Goal: Complete application form: Complete application form

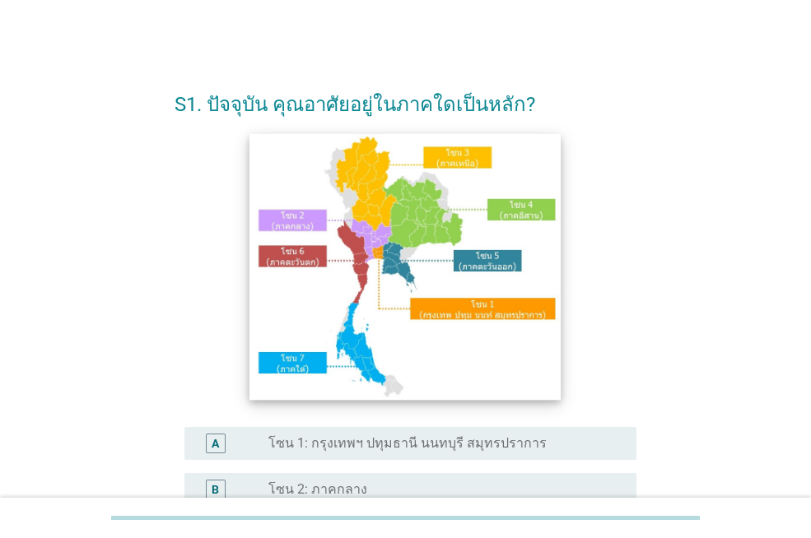
scroll to position [247, 0]
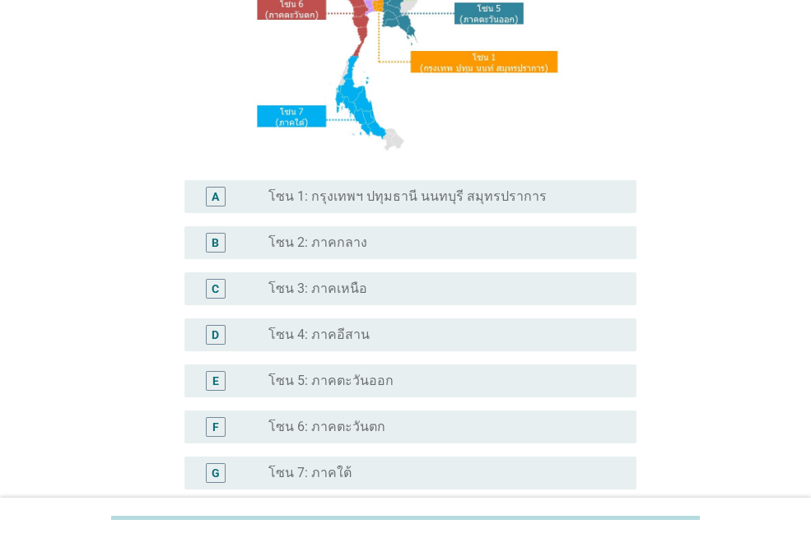
click at [386, 287] on div "radio_button_unchecked โซน 3: ภาคเหนือ" at bounding box center [439, 289] width 342 height 16
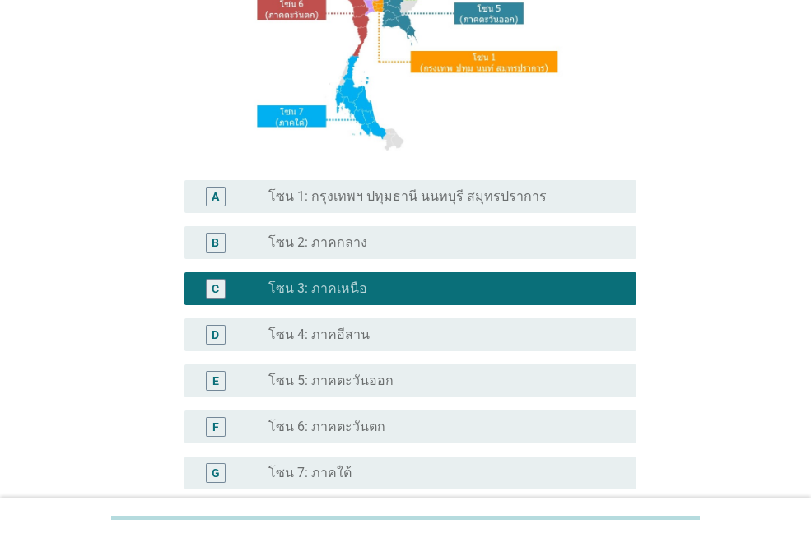
scroll to position [411, 0]
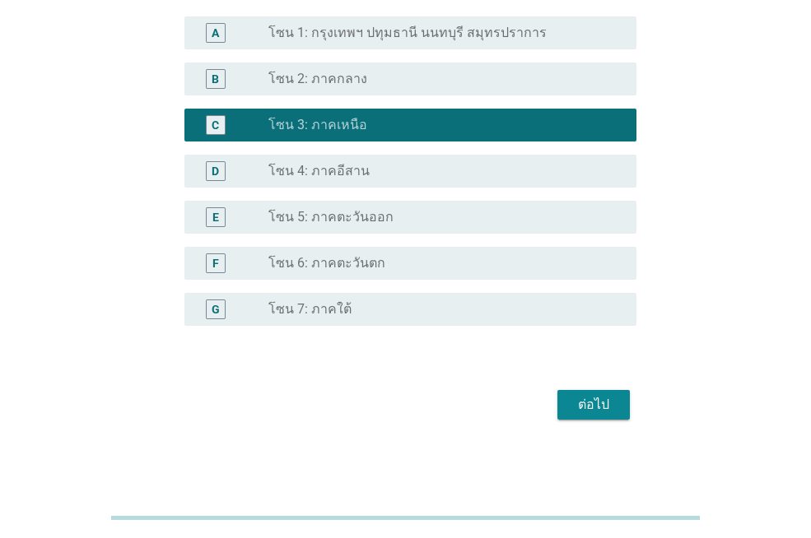
click at [593, 401] on div "ต่อไป" at bounding box center [594, 405] width 46 height 20
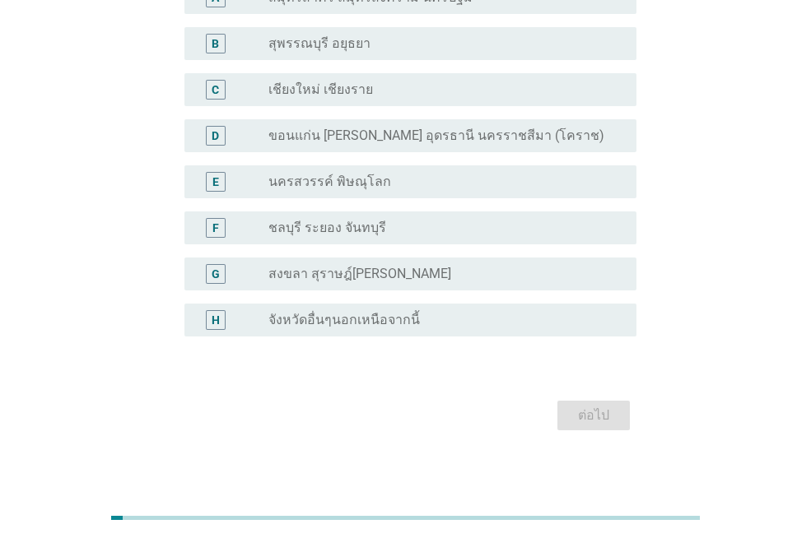
scroll to position [82, 0]
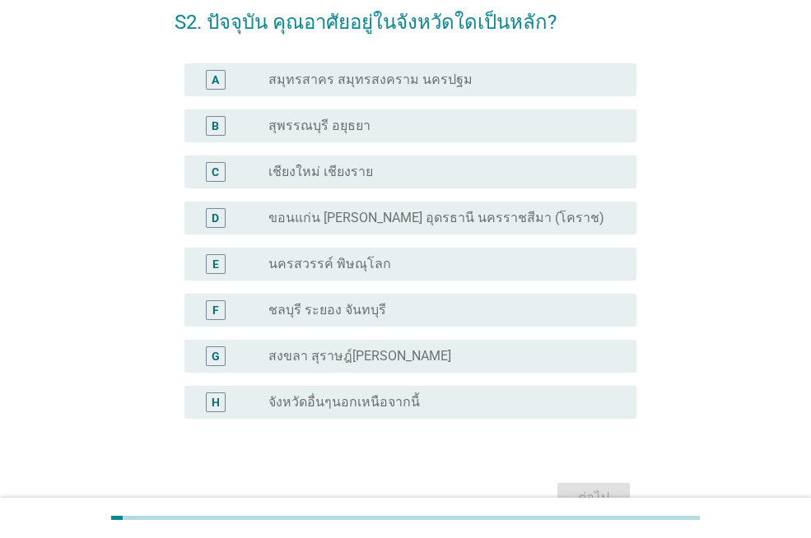
click at [461, 167] on div "radio_button_unchecked เชียงใหม่ เชียงราย" at bounding box center [439, 172] width 342 height 16
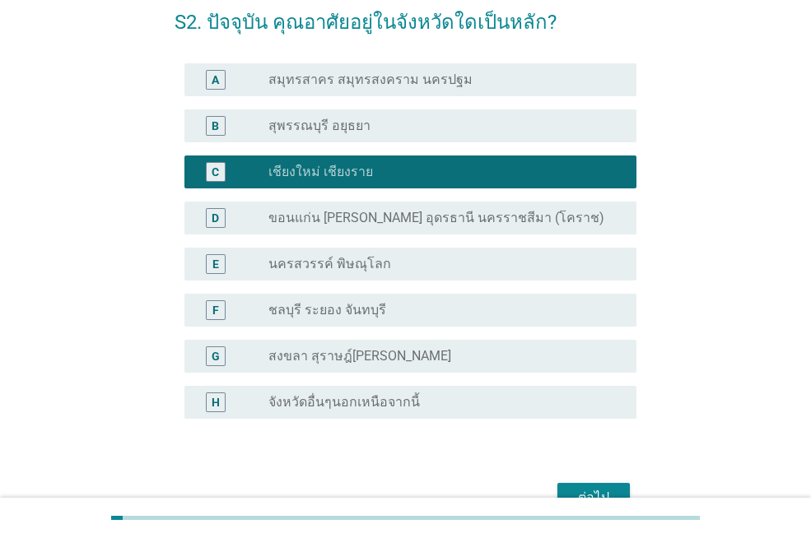
click at [608, 491] on div "ต่อไป" at bounding box center [594, 498] width 46 height 20
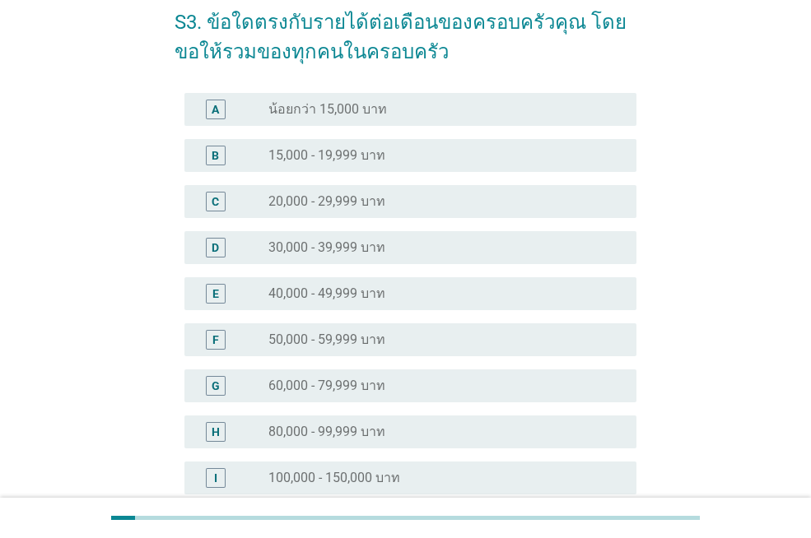
scroll to position [0, 0]
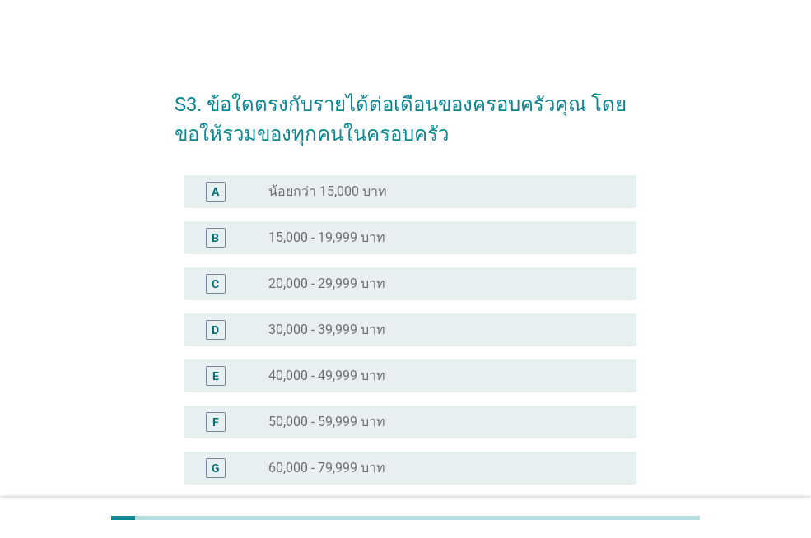
click at [363, 373] on label "40,000 - 49,999 บาท" at bounding box center [326, 376] width 117 height 16
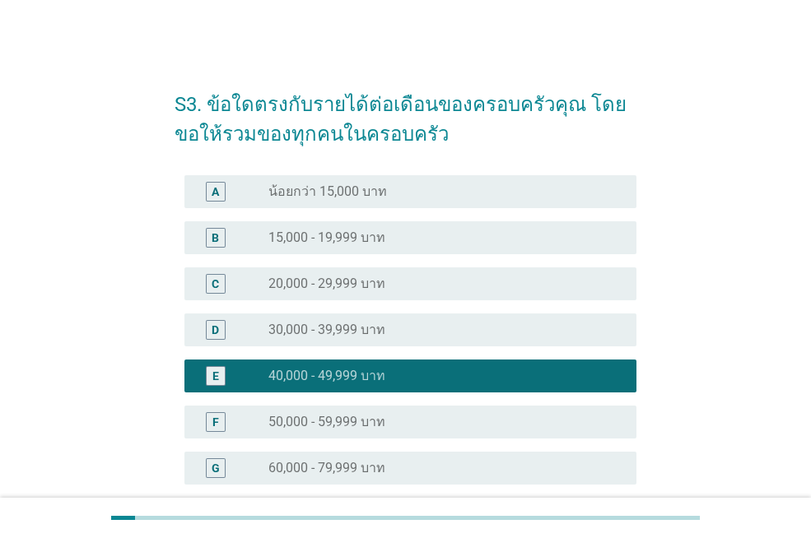
scroll to position [329, 0]
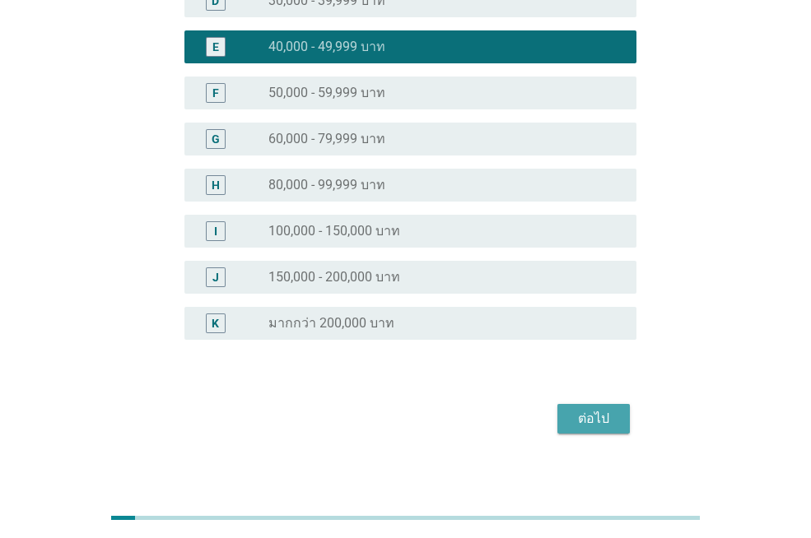
click at [598, 417] on div "ต่อไป" at bounding box center [594, 419] width 46 height 20
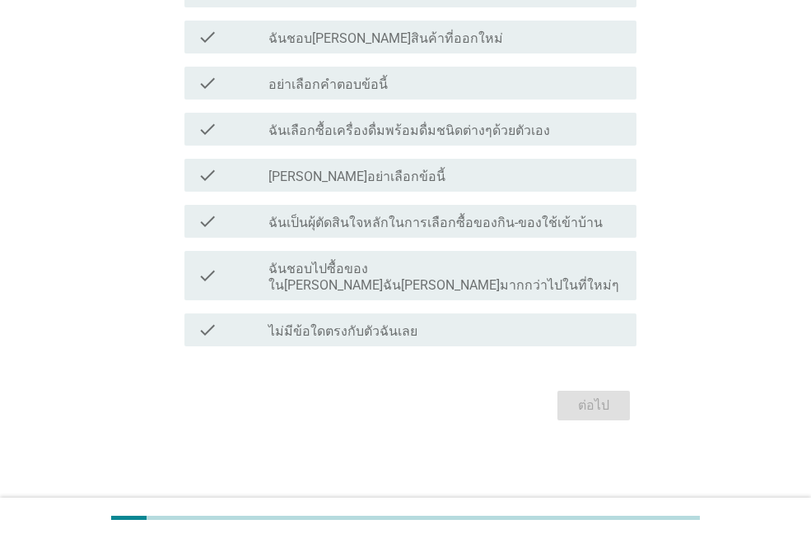
scroll to position [0, 0]
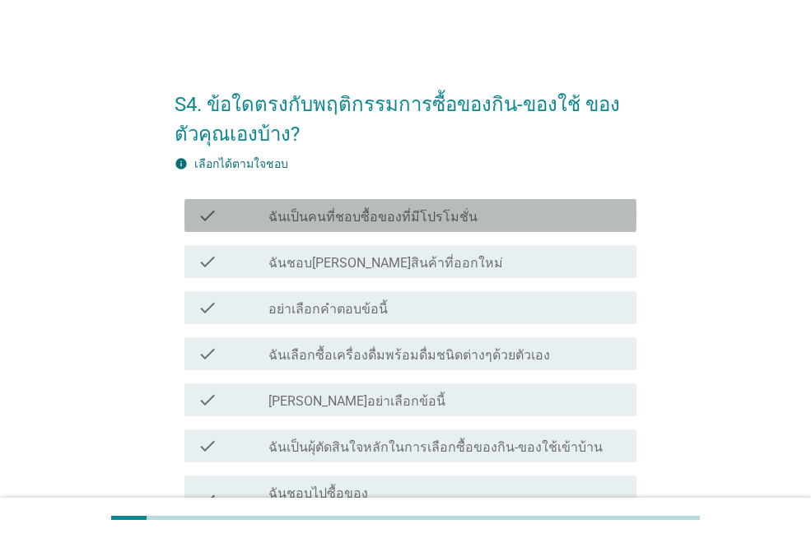
click at [442, 216] on label "ฉันเป็นคนที่ชอบซื้อของที่มีโปรโมชั่น" at bounding box center [372, 217] width 209 height 16
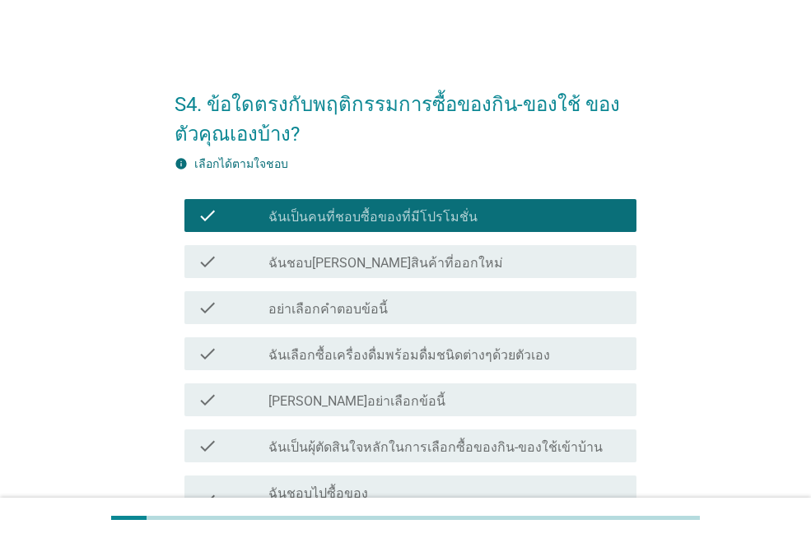
scroll to position [82, 0]
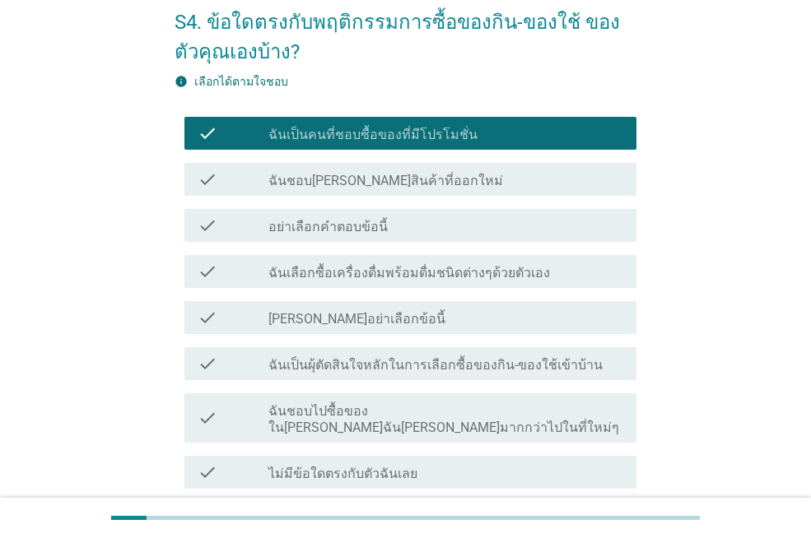
click at [473, 271] on label "ฉันเลือกซื้อเครื่องดื่มพร้อมดื่มชนิดต่างๆด้วยตัวเอง" at bounding box center [409, 273] width 282 height 16
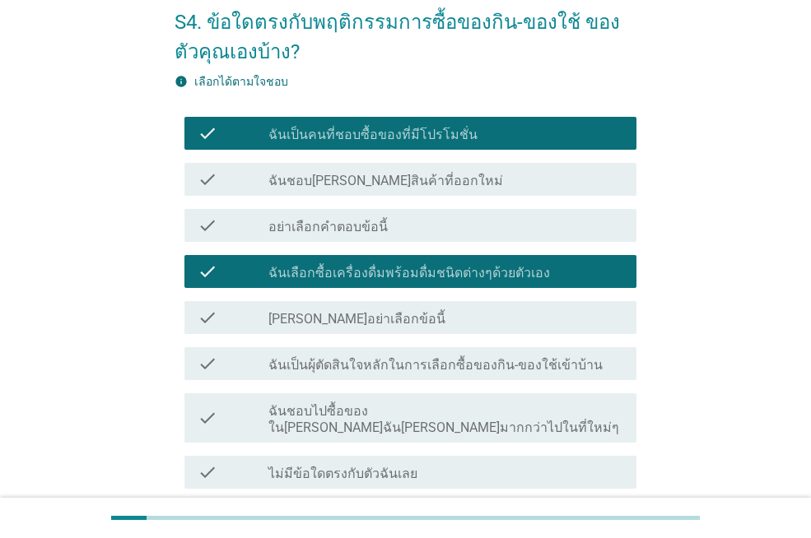
click at [370, 365] on label "ฉันเป็นผุ้ตัดสินใจหลักในการเลือกซื้อของกิน-ของใช้เข้าบ้าน" at bounding box center [435, 365] width 334 height 16
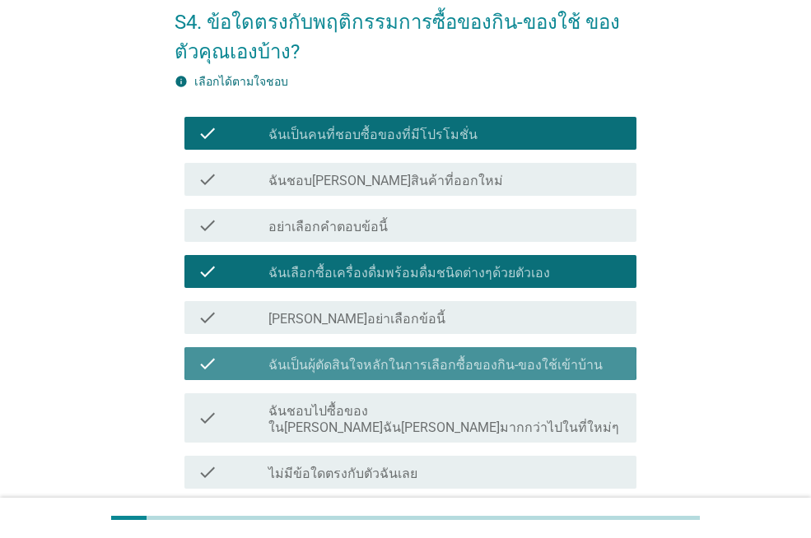
click at [520, 366] on label "ฉันเป็นผุ้ตัดสินใจหลักในการเลือกซื้อของกิน-ของใช้เข้าบ้าน" at bounding box center [435, 365] width 334 height 16
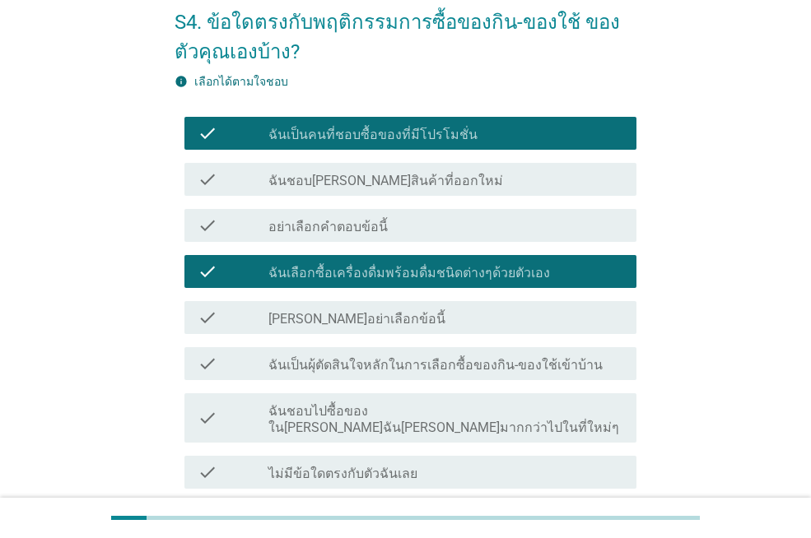
scroll to position [165, 0]
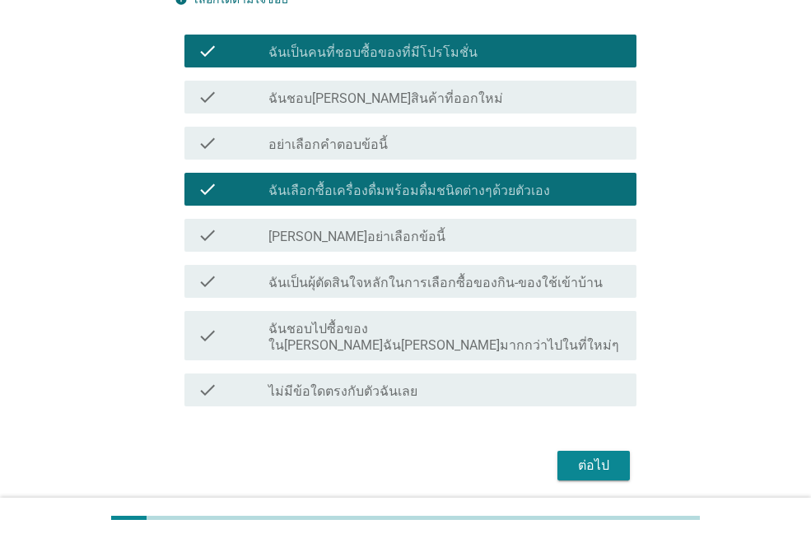
click at [561, 334] on div "check_box_outline_blank ฉันชอบไปซื้อของใน[PERSON_NAME]ฉัน[PERSON_NAME]มากกว่าไป…" at bounding box center [445, 336] width 355 height 36
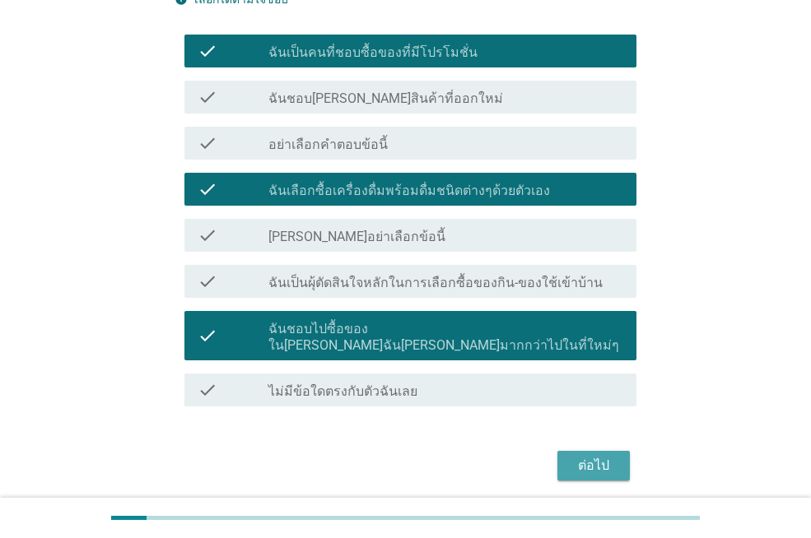
click at [601, 456] on div "ต่อไป" at bounding box center [594, 466] width 46 height 20
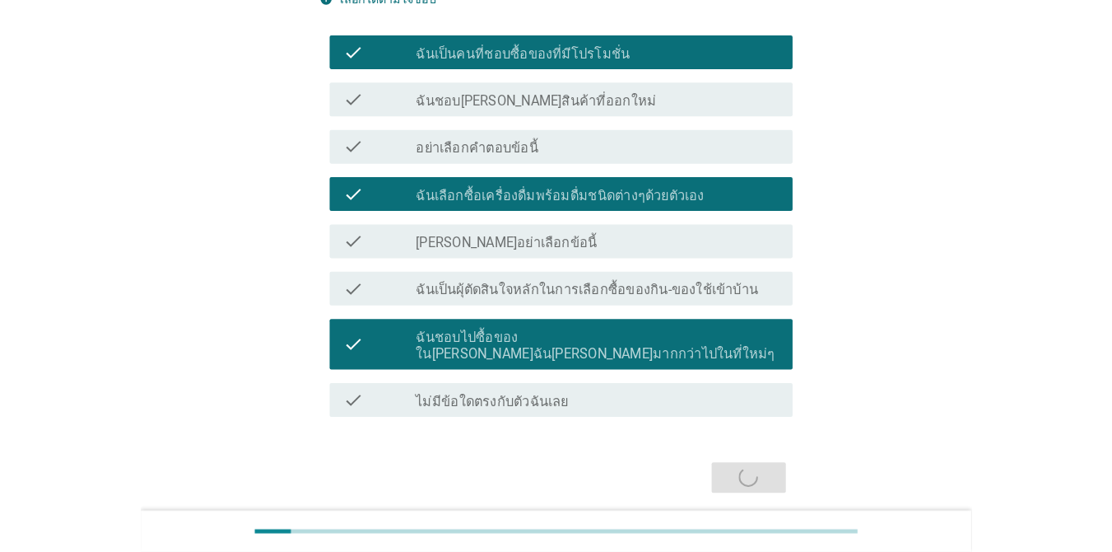
scroll to position [0, 0]
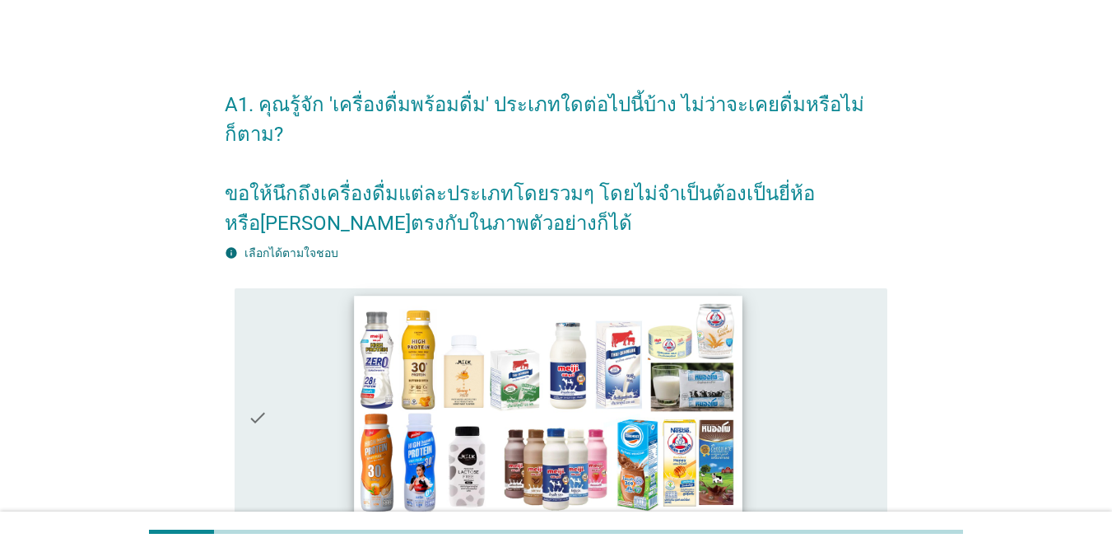
click at [651, 366] on img at bounding box center [548, 405] width 389 height 218
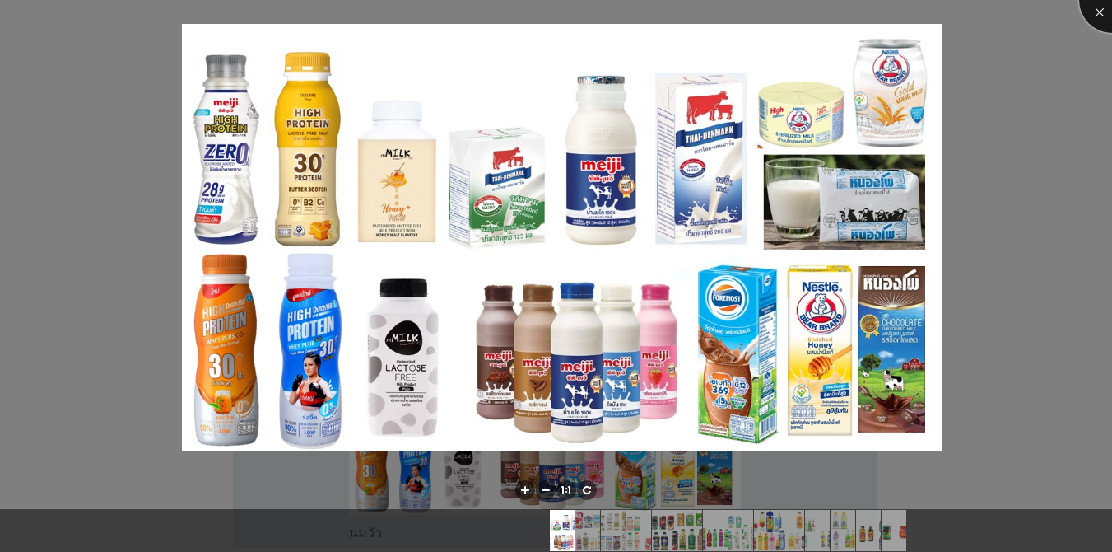
click at [810, 13] on div at bounding box center [1112, 0] width 66 height 66
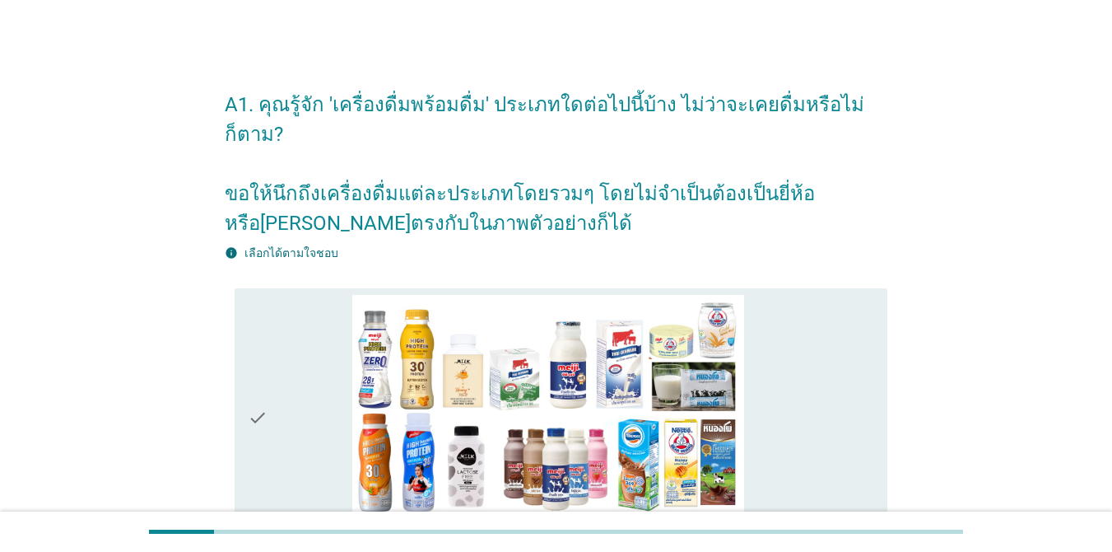
scroll to position [247, 0]
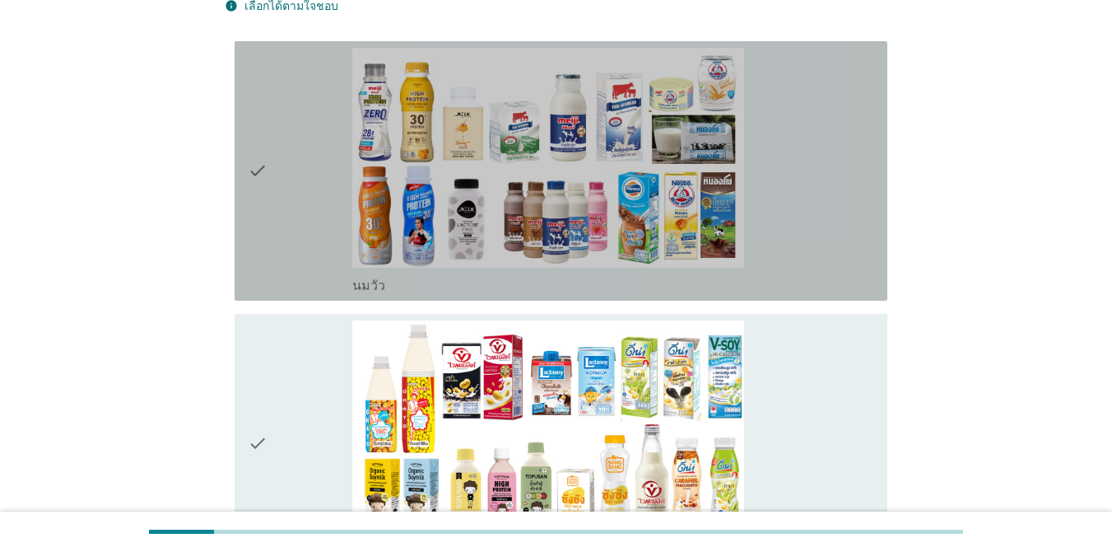
click at [293, 249] on div "check" at bounding box center [300, 171] width 105 height 246
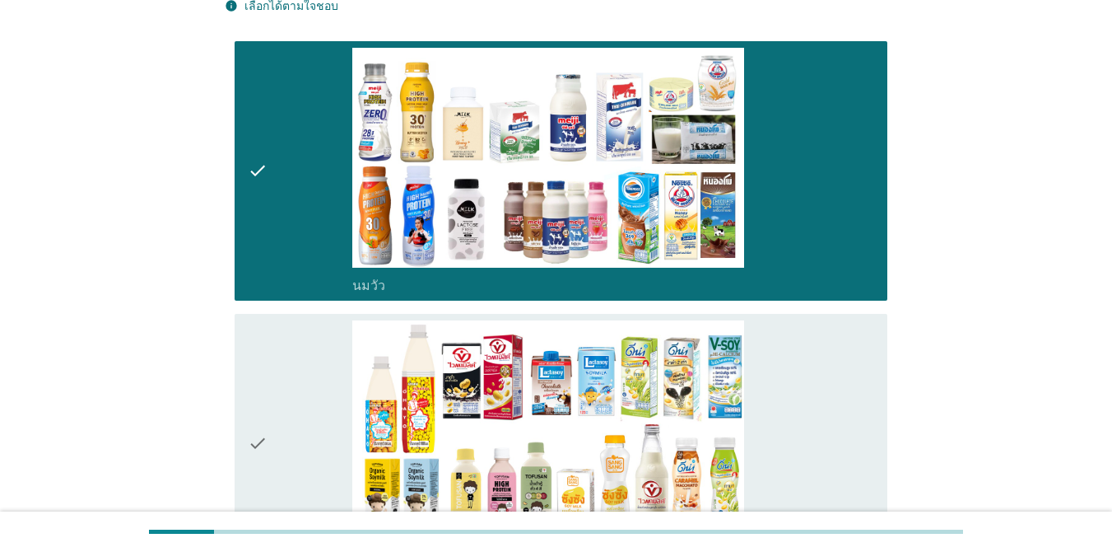
scroll to position [329, 0]
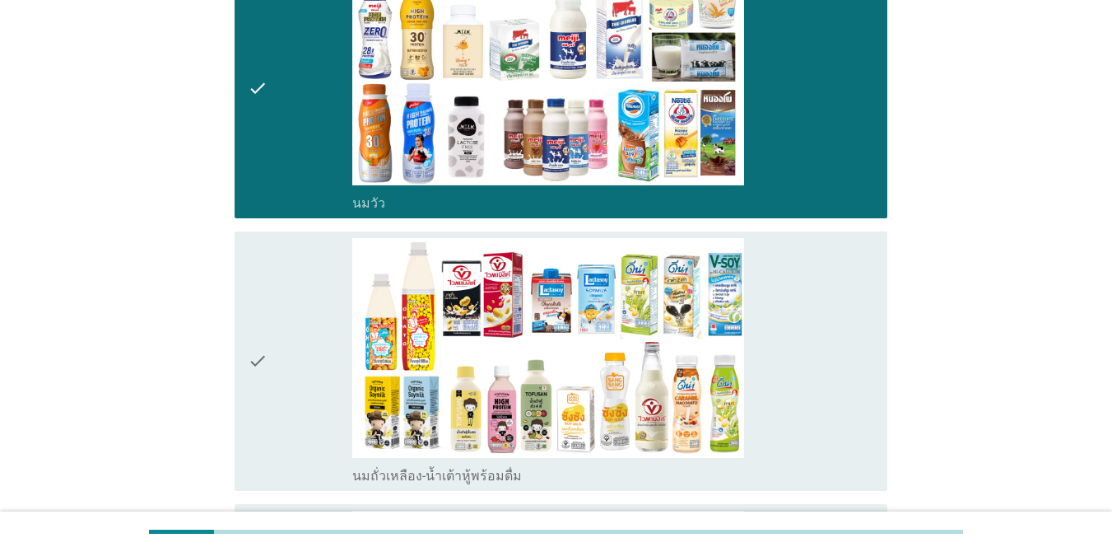
click at [275, 379] on div "check" at bounding box center [300, 361] width 105 height 246
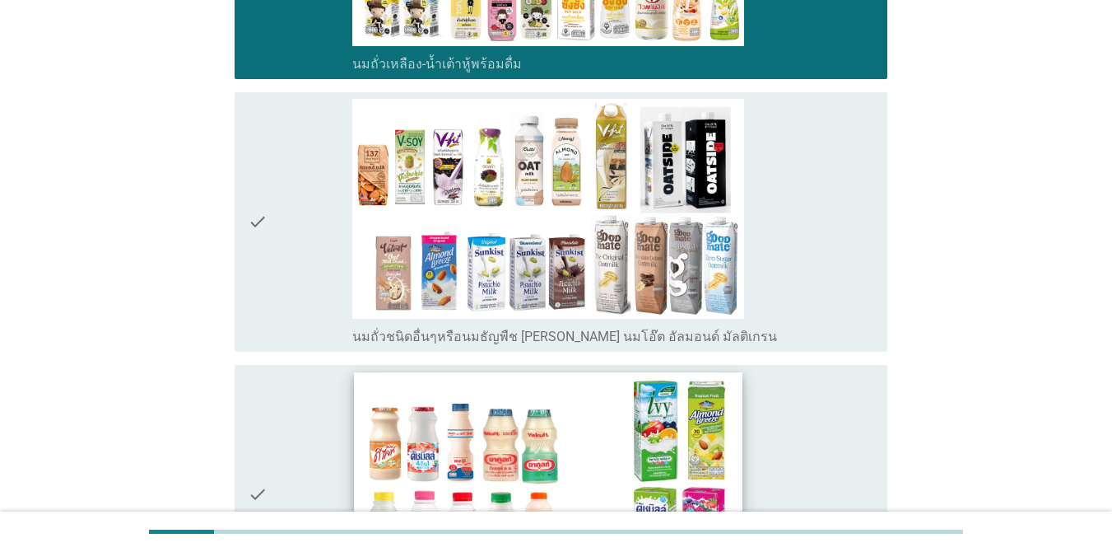
scroll to position [823, 0]
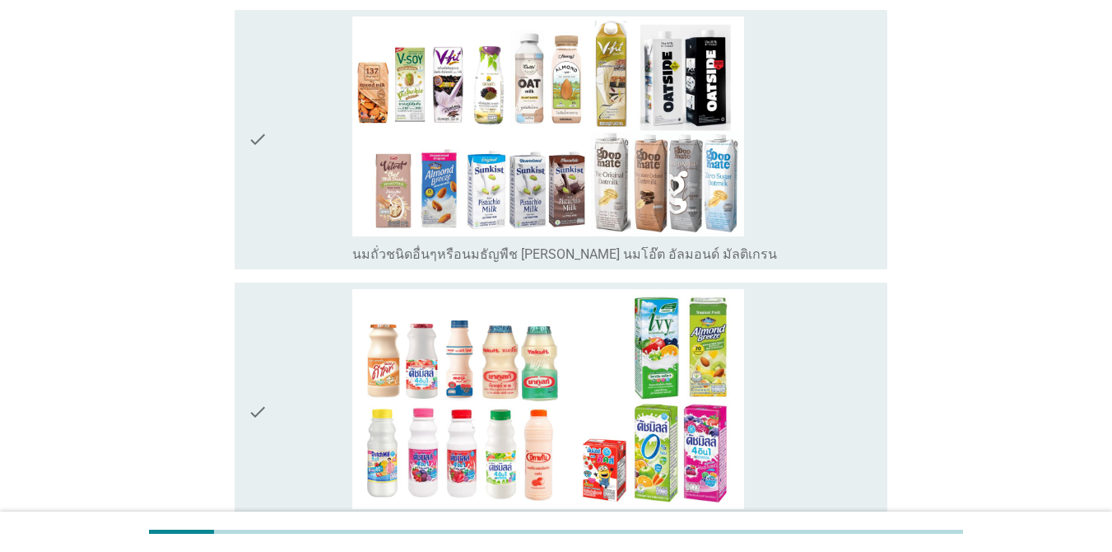
click at [277, 461] on div "check" at bounding box center [300, 412] width 105 height 246
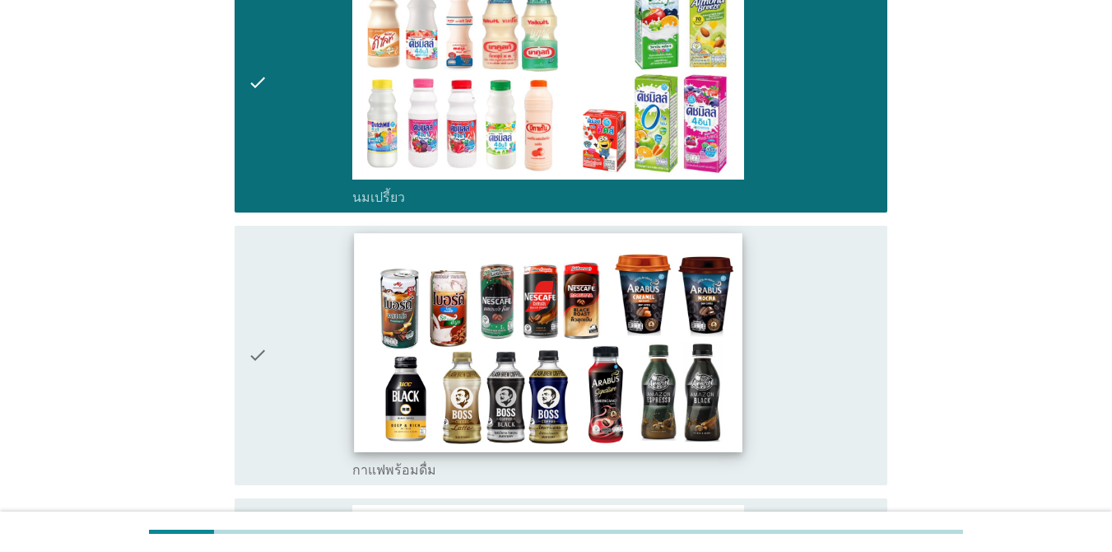
scroll to position [1400, 0]
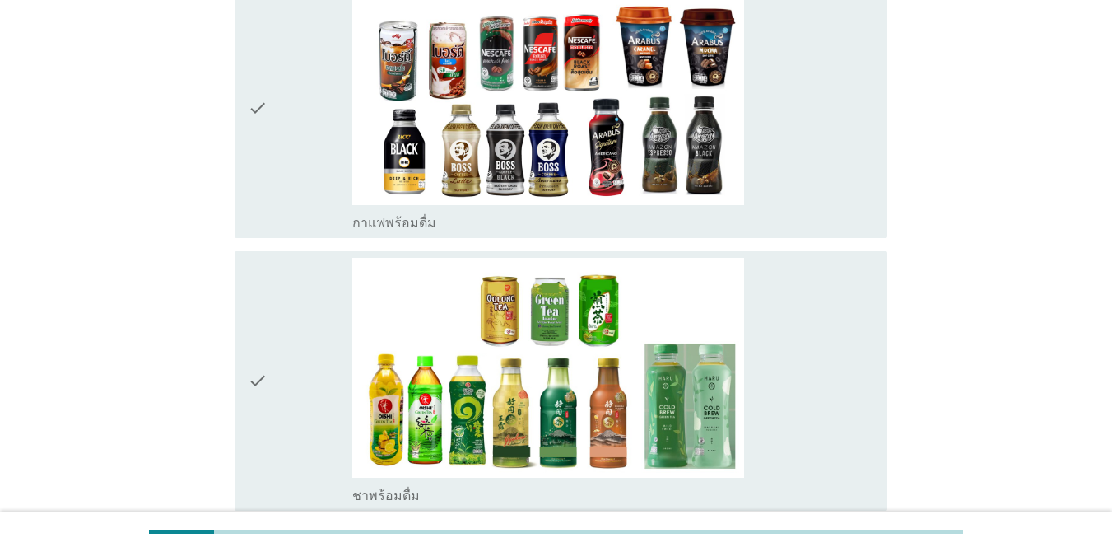
click at [264, 163] on icon "check" at bounding box center [258, 108] width 20 height 246
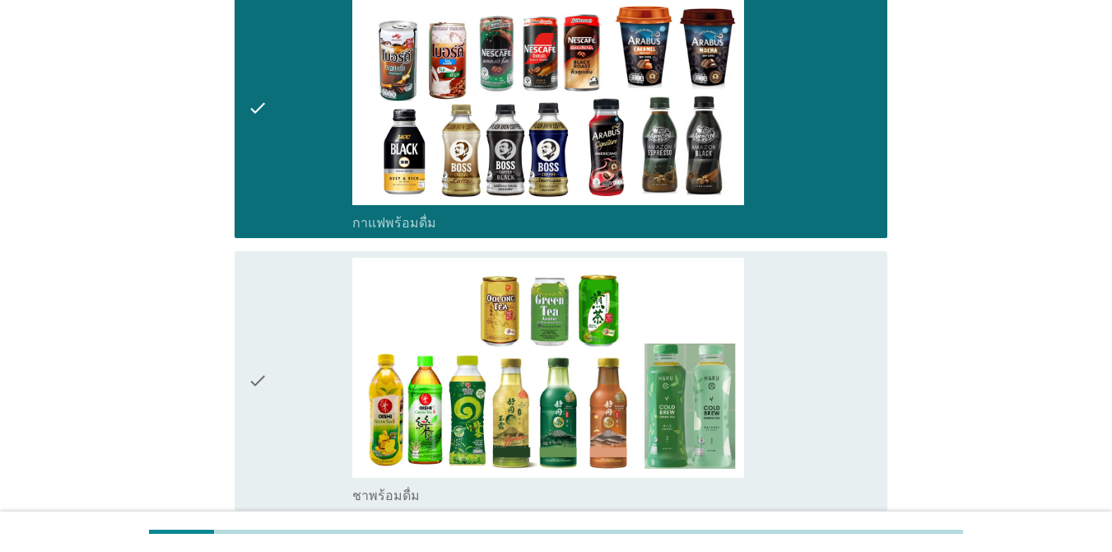
click at [270, 417] on div "check" at bounding box center [300, 381] width 105 height 246
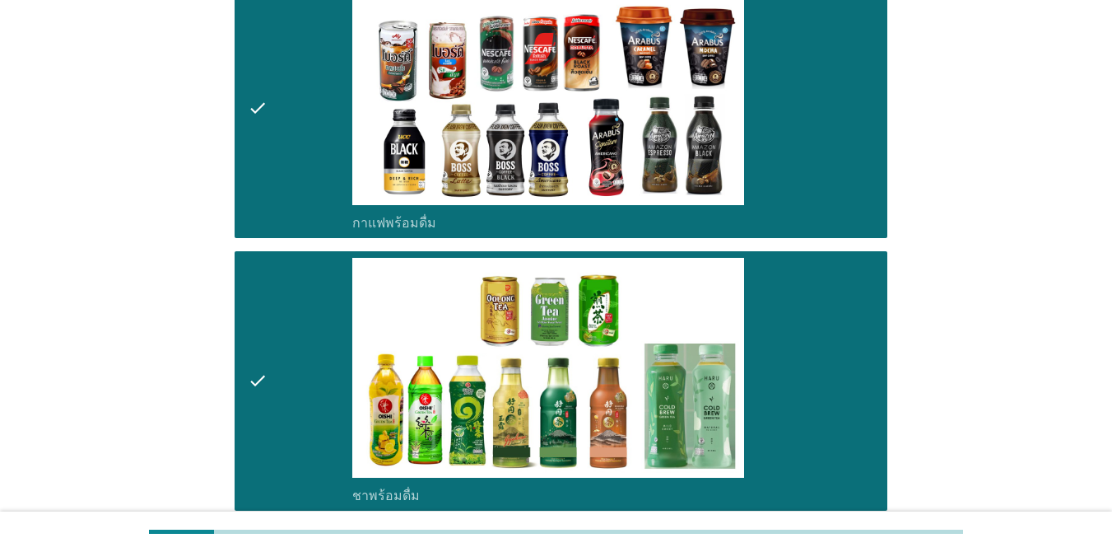
scroll to position [1729, 0]
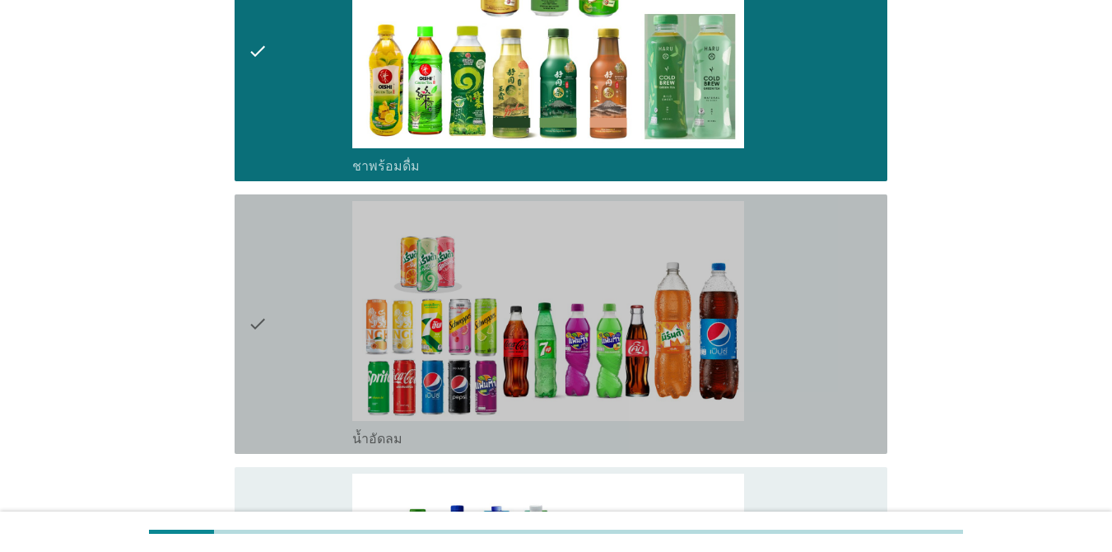
click at [272, 377] on div "check" at bounding box center [300, 324] width 105 height 246
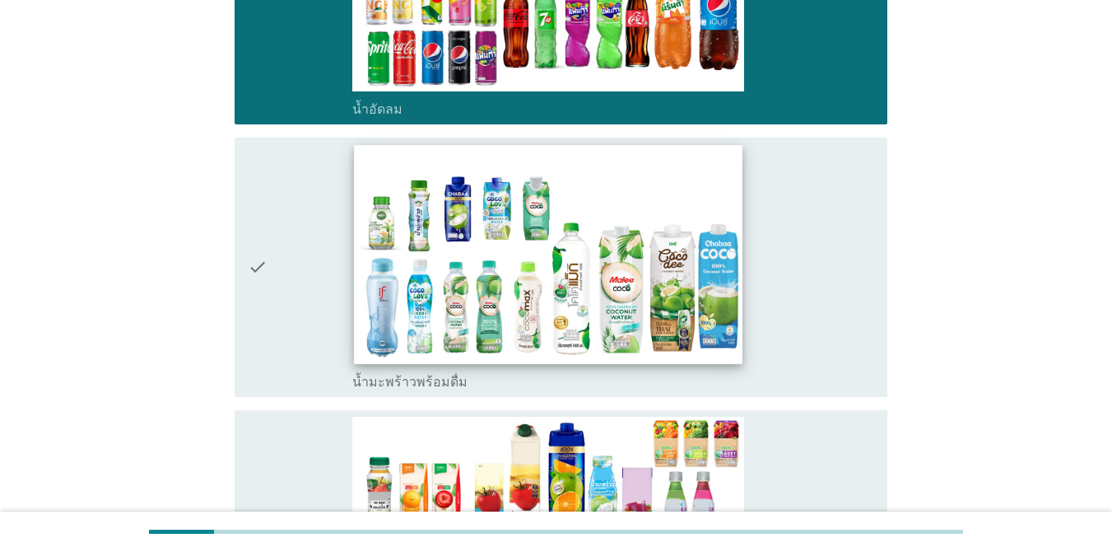
scroll to position [2305, 0]
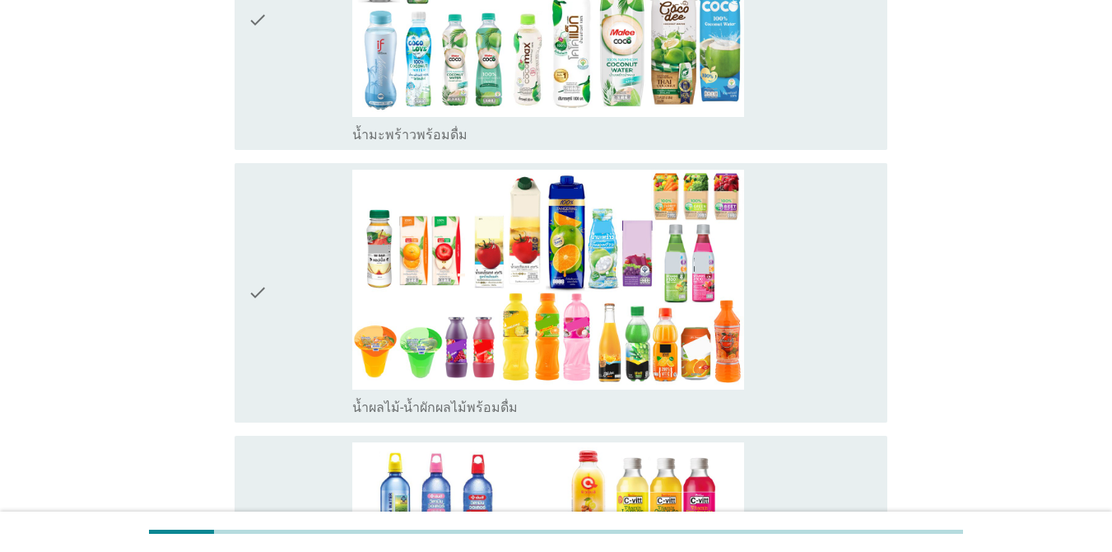
click at [268, 311] on icon "check" at bounding box center [258, 293] width 20 height 246
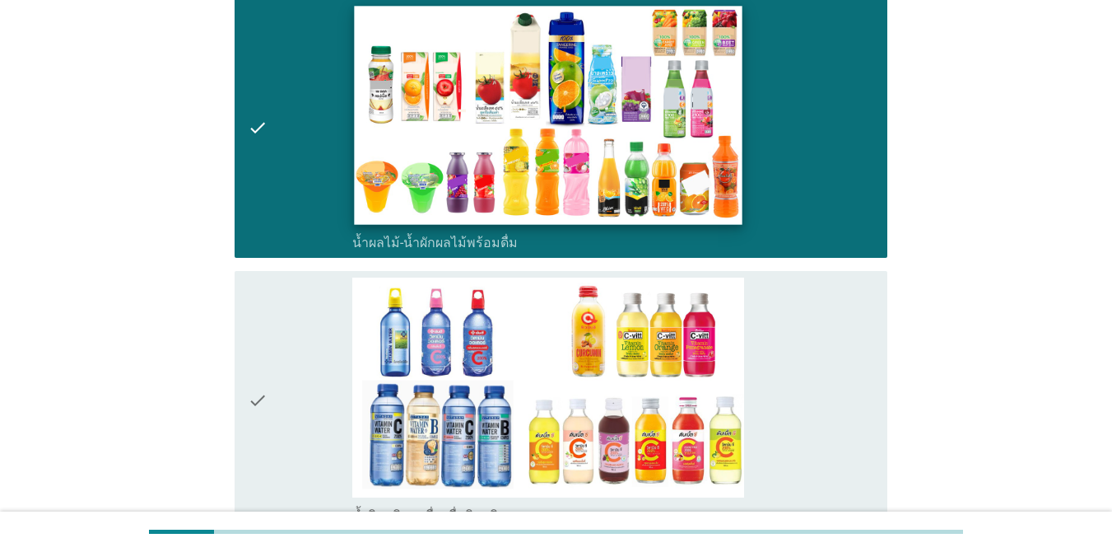
scroll to position [2552, 0]
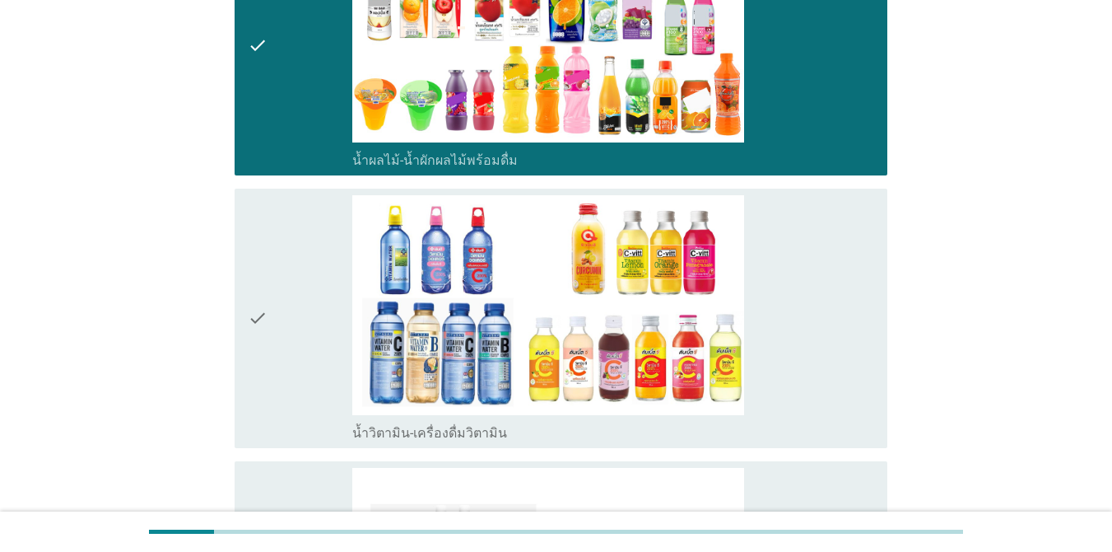
click at [282, 355] on div "check" at bounding box center [300, 318] width 105 height 246
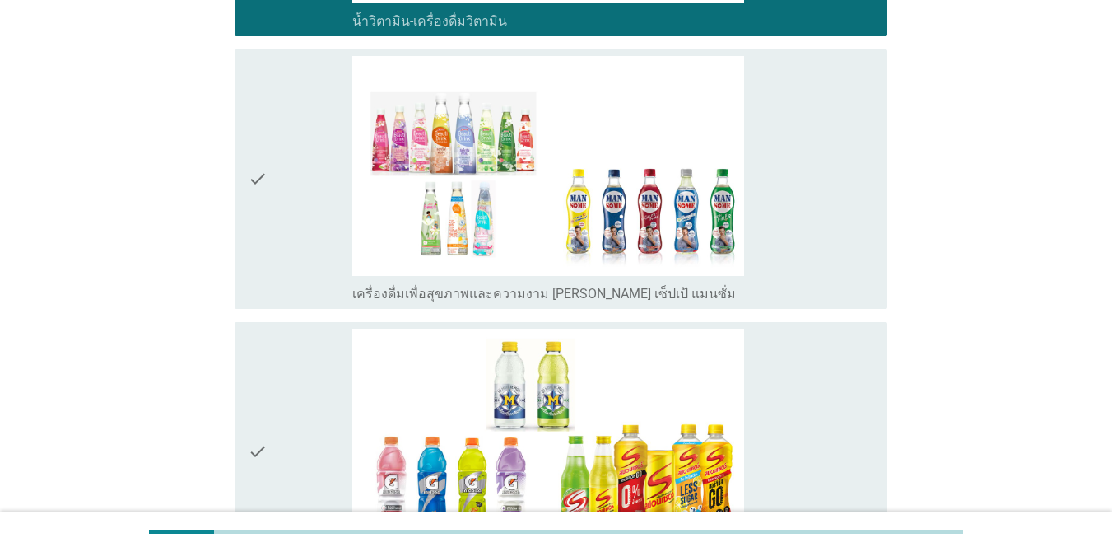
scroll to position [3046, 0]
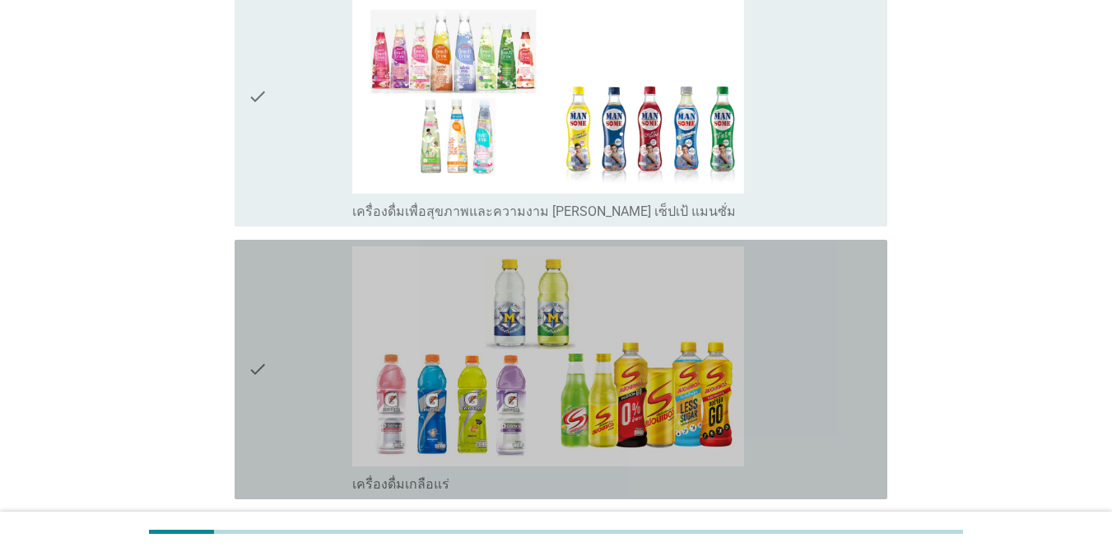
click at [274, 389] on div "check" at bounding box center [300, 369] width 105 height 246
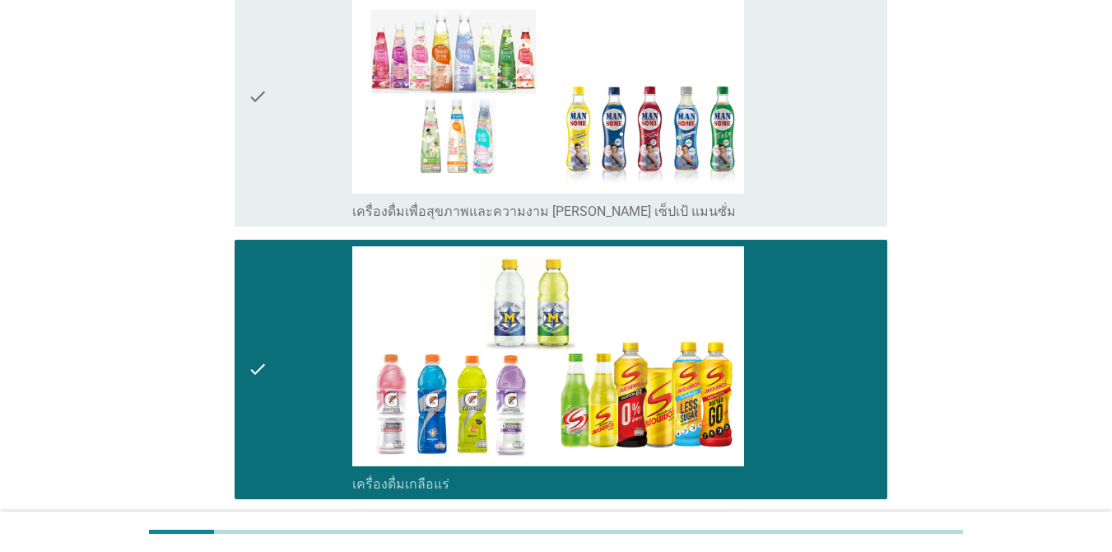
scroll to position [3293, 0]
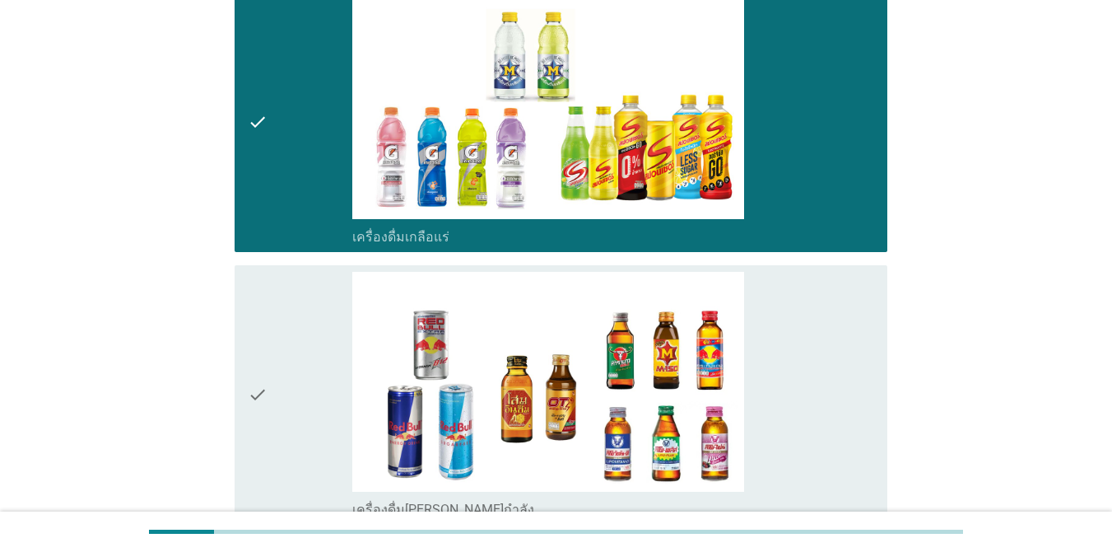
click at [266, 436] on icon "check" at bounding box center [258, 395] width 20 height 246
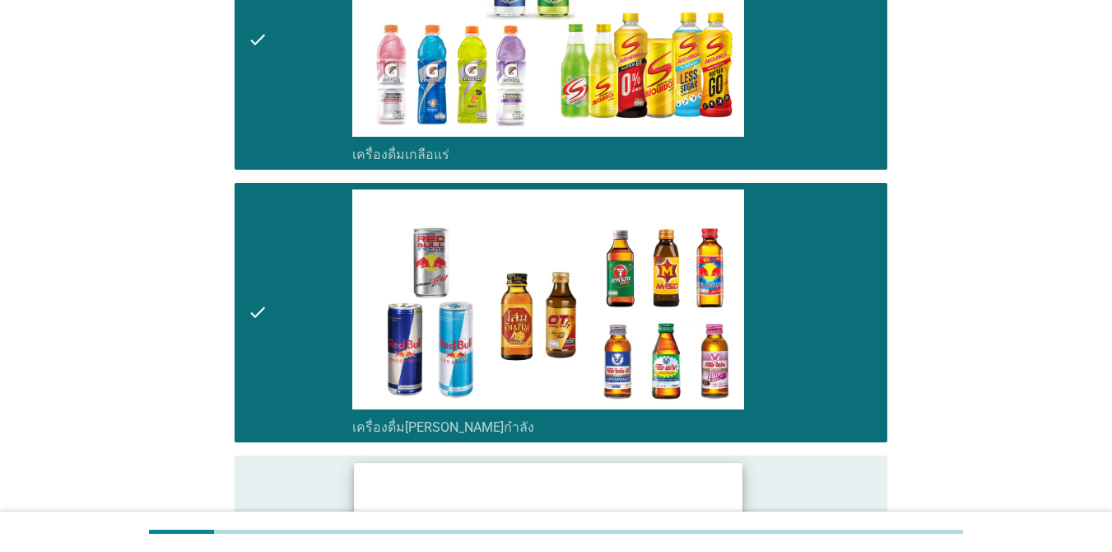
scroll to position [3622, 0]
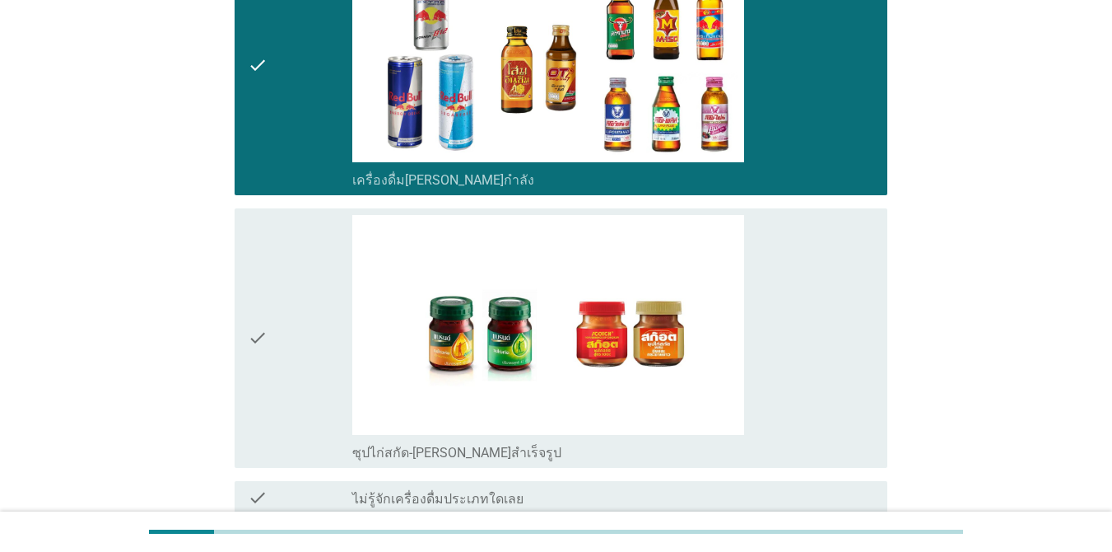
click at [243, 342] on div "check check_box_outline_blank ซุปไก่สกัด-[PERSON_NAME]สำเร็จรูป" at bounding box center [561, 337] width 653 height 259
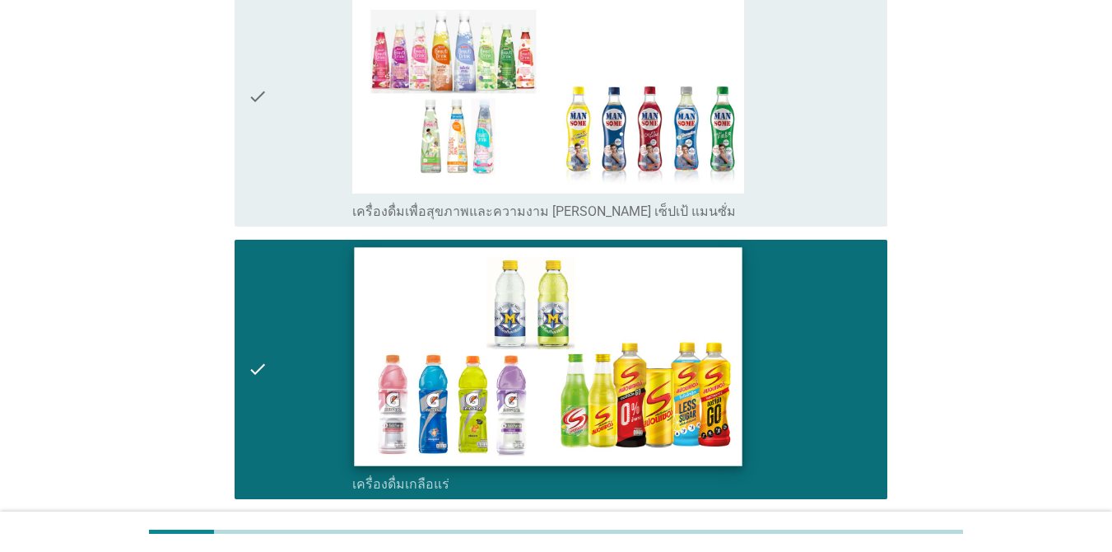
scroll to position [2881, 0]
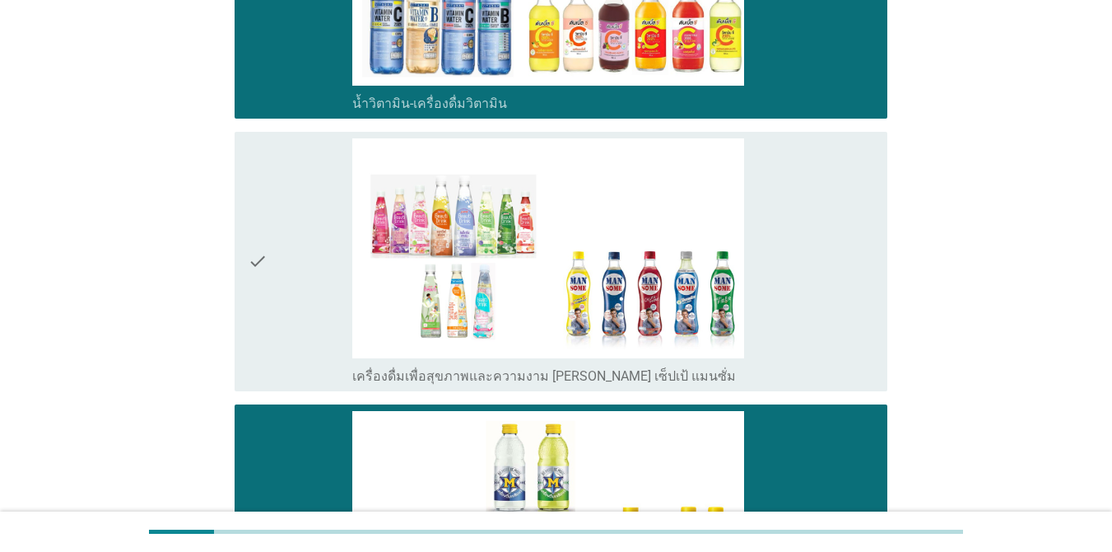
click at [252, 304] on icon "check" at bounding box center [258, 261] width 20 height 246
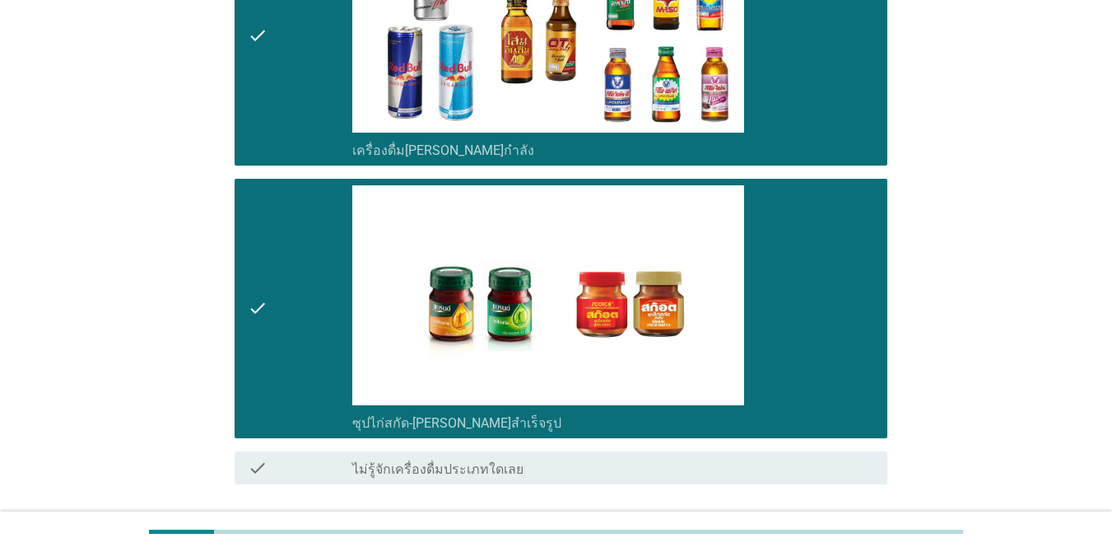
scroll to position [3747, 0]
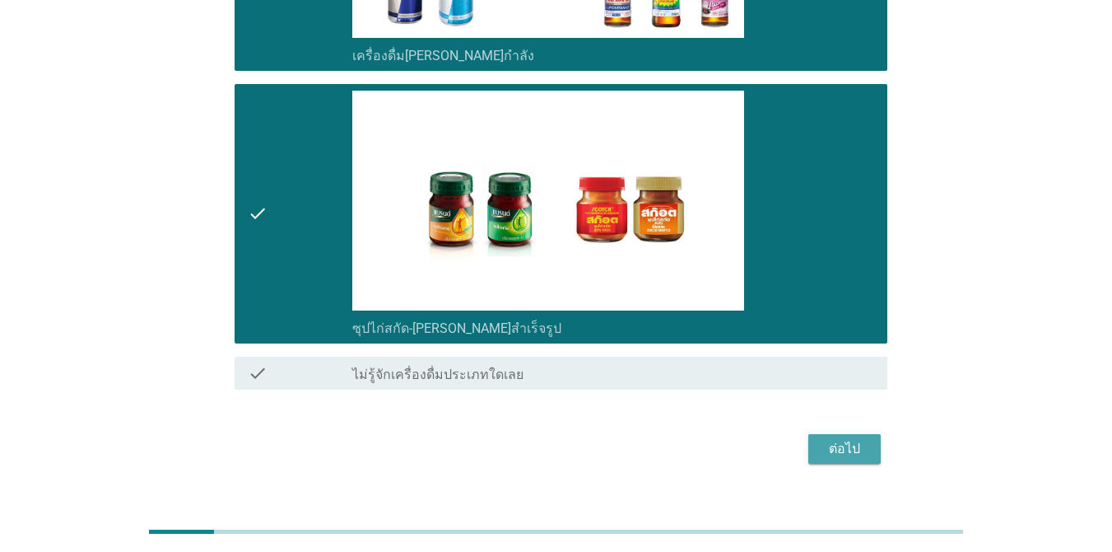
click at [810, 439] on div "ต่อไป" at bounding box center [845, 449] width 46 height 20
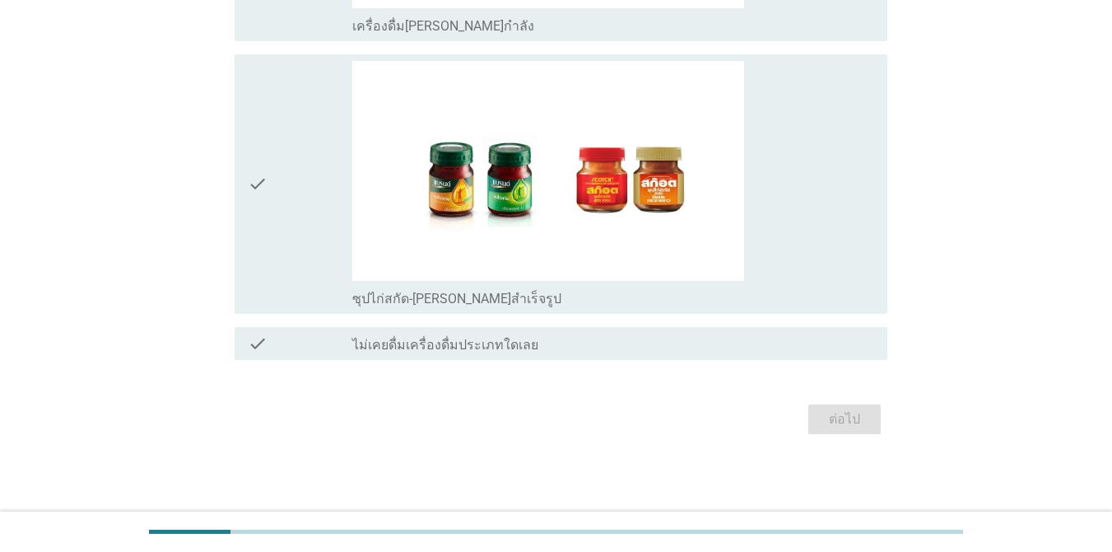
scroll to position [0, 0]
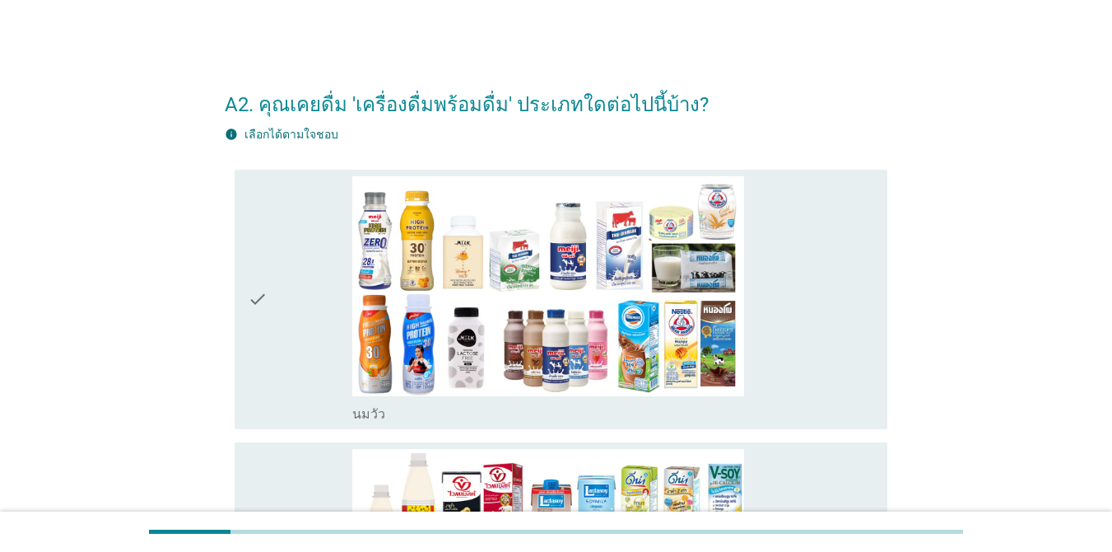
click at [260, 373] on icon "check" at bounding box center [258, 299] width 20 height 246
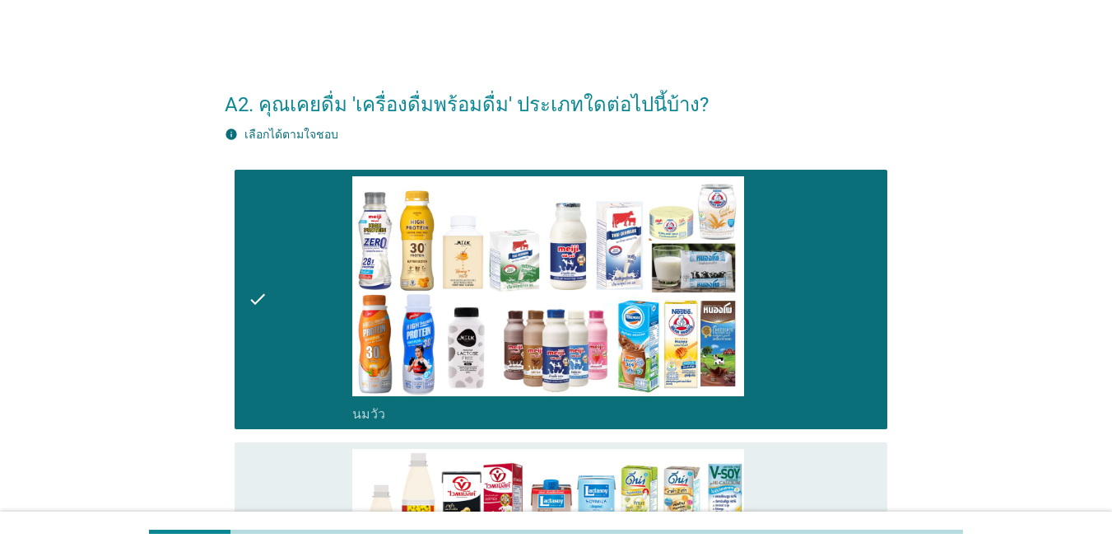
scroll to position [165, 0]
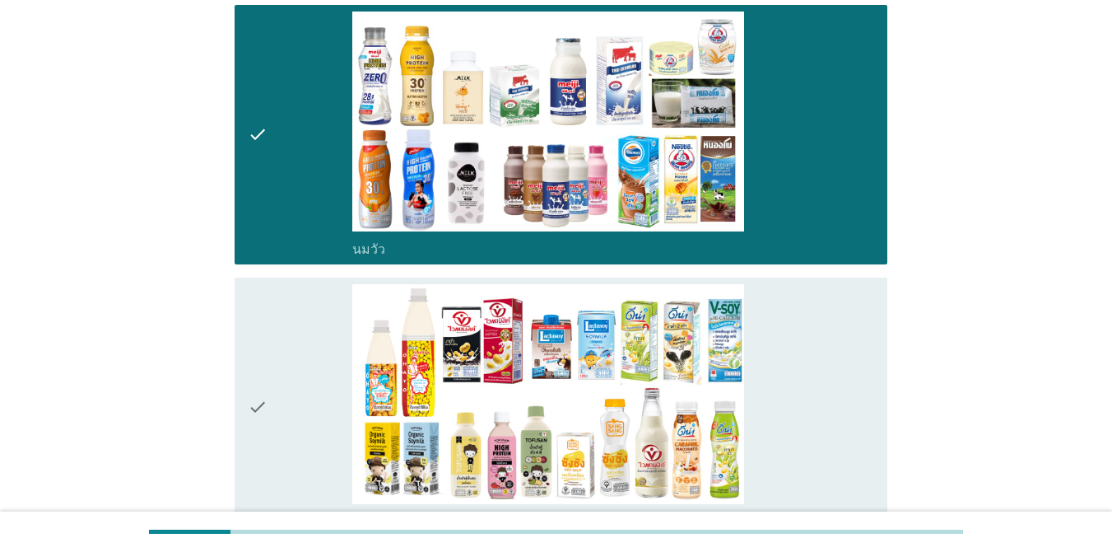
click at [281, 450] on div "check" at bounding box center [300, 407] width 105 height 246
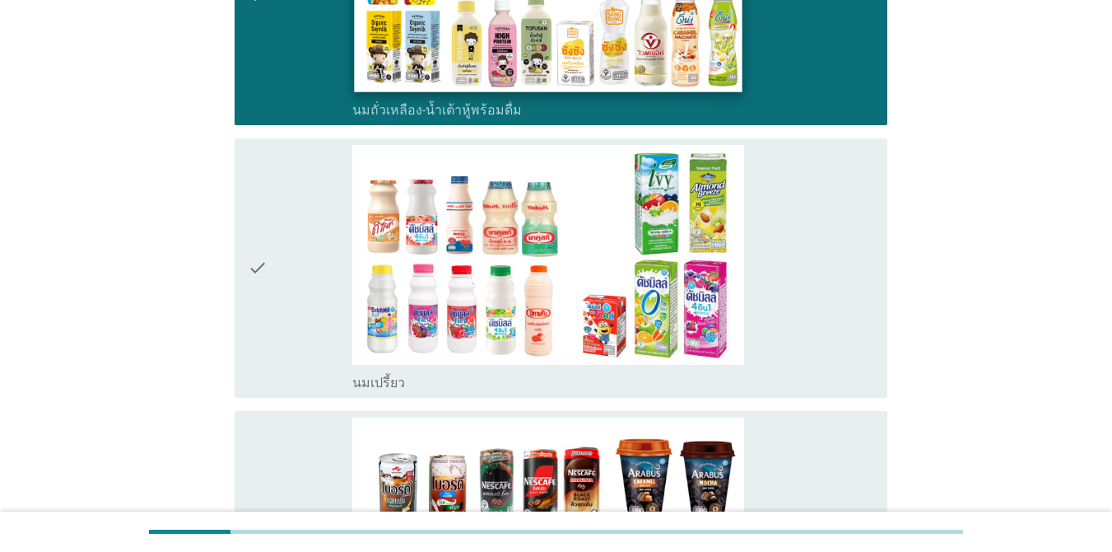
scroll to position [659, 0]
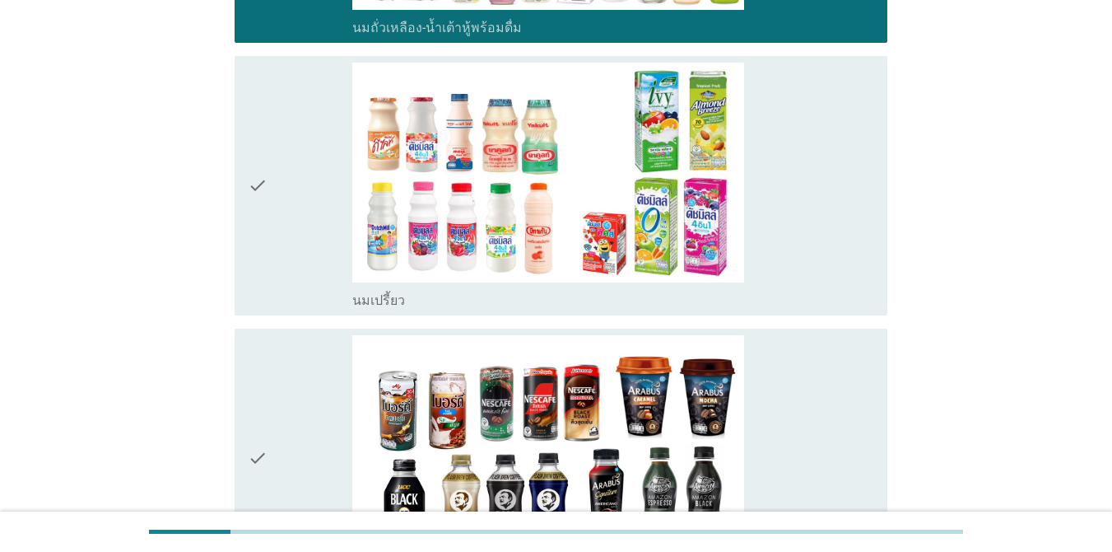
click at [300, 241] on div "check" at bounding box center [300, 186] width 105 height 246
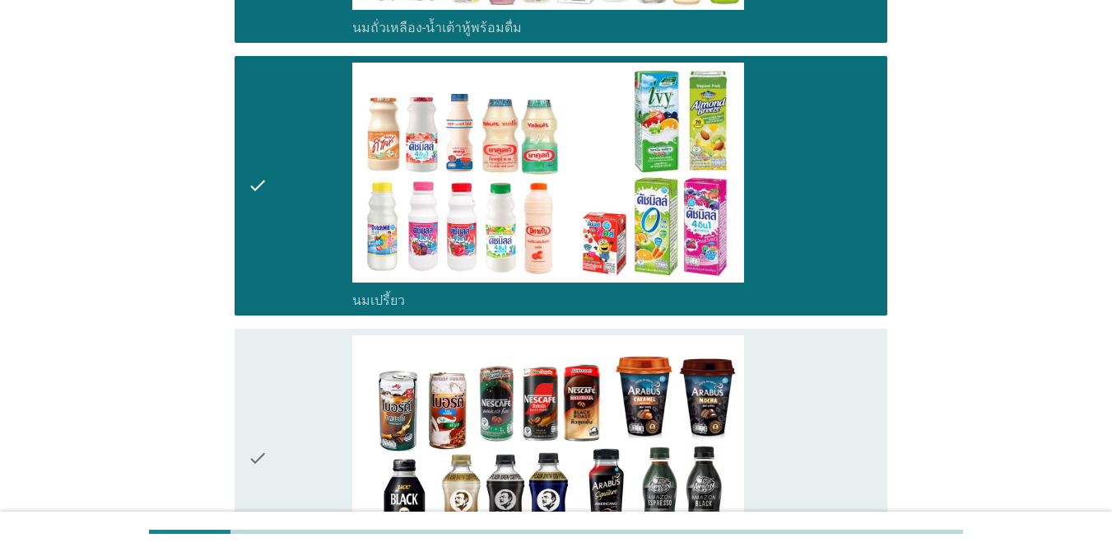
scroll to position [988, 0]
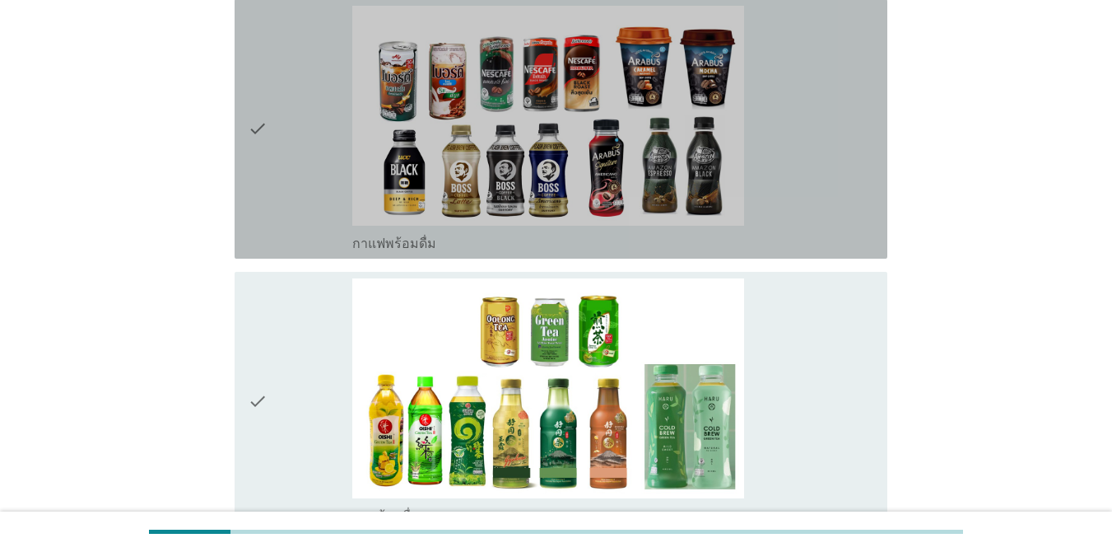
click at [291, 173] on div "check" at bounding box center [300, 129] width 105 height 246
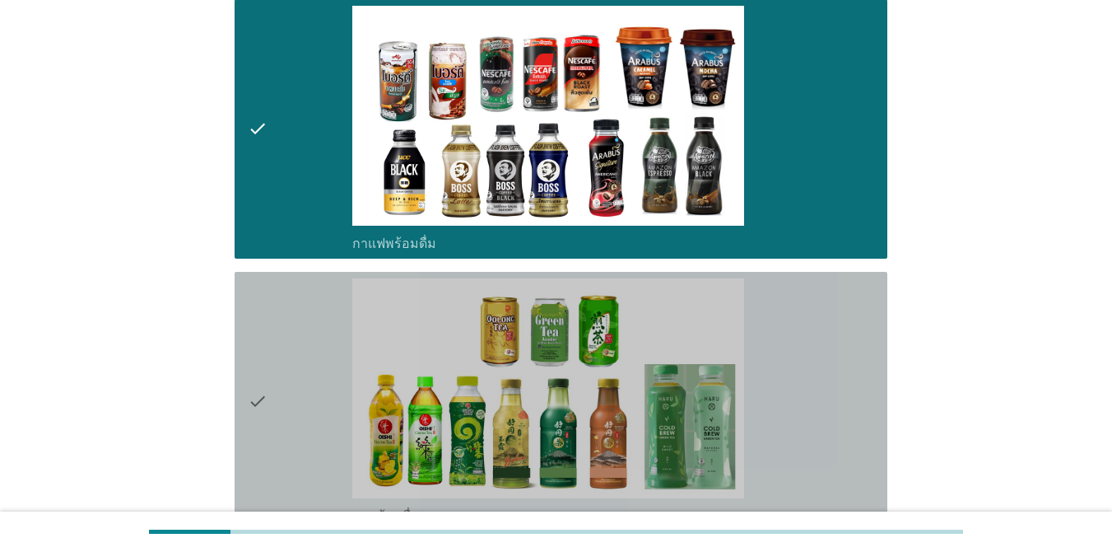
click at [285, 440] on div "check" at bounding box center [300, 401] width 105 height 246
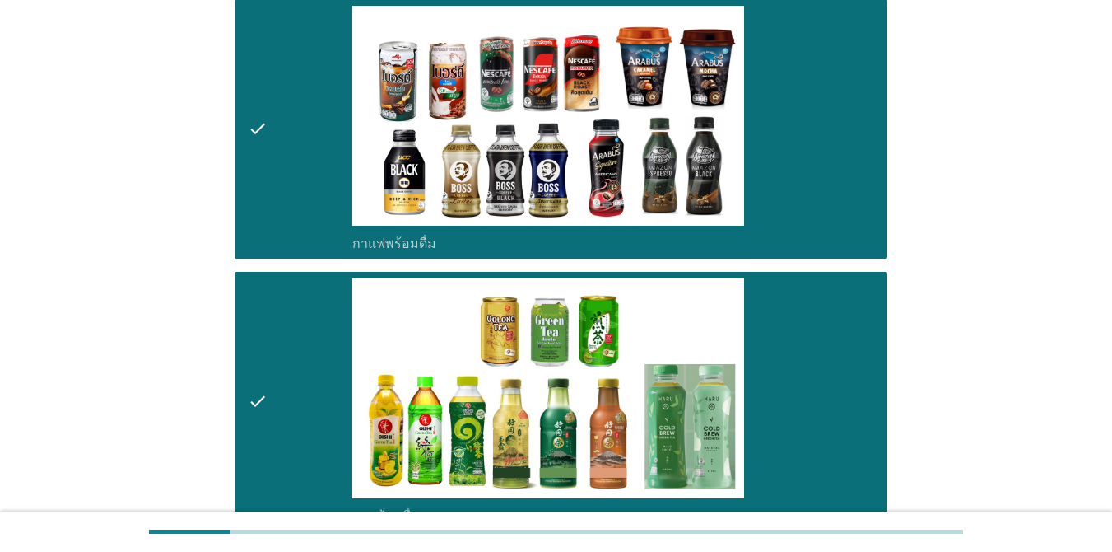
scroll to position [1235, 0]
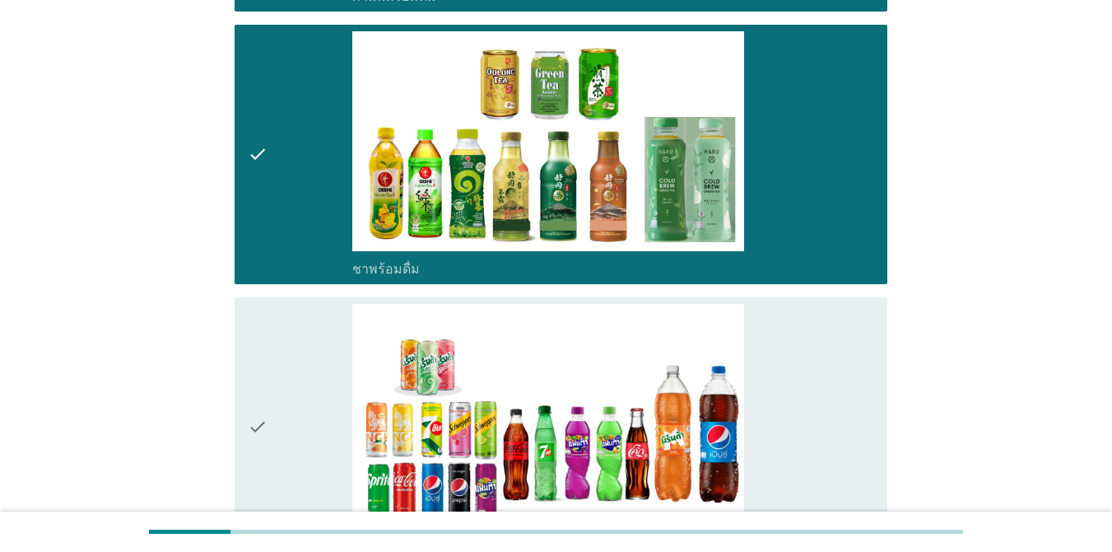
click at [282, 451] on div "check" at bounding box center [300, 427] width 105 height 246
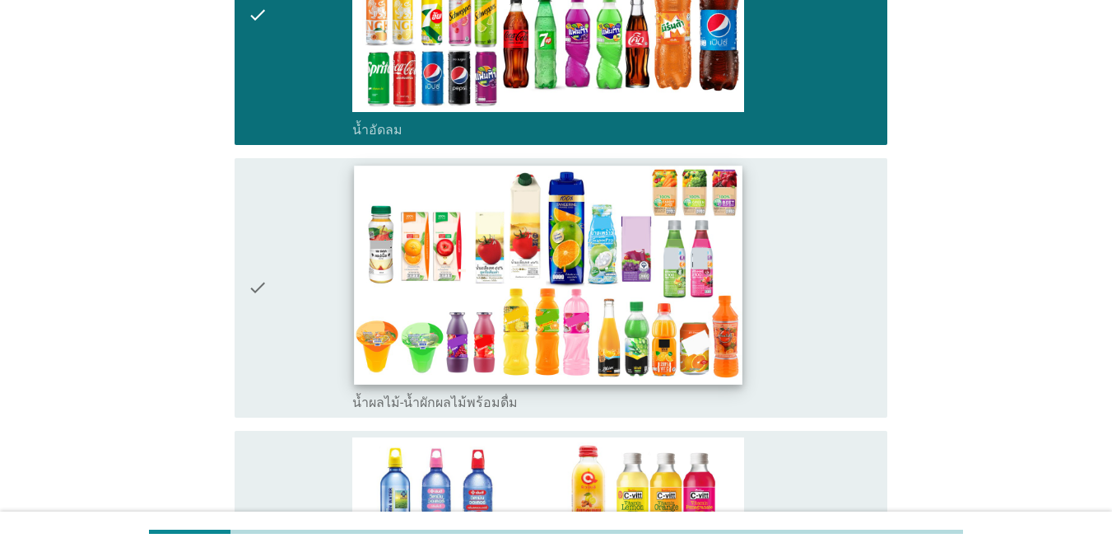
scroll to position [1811, 0]
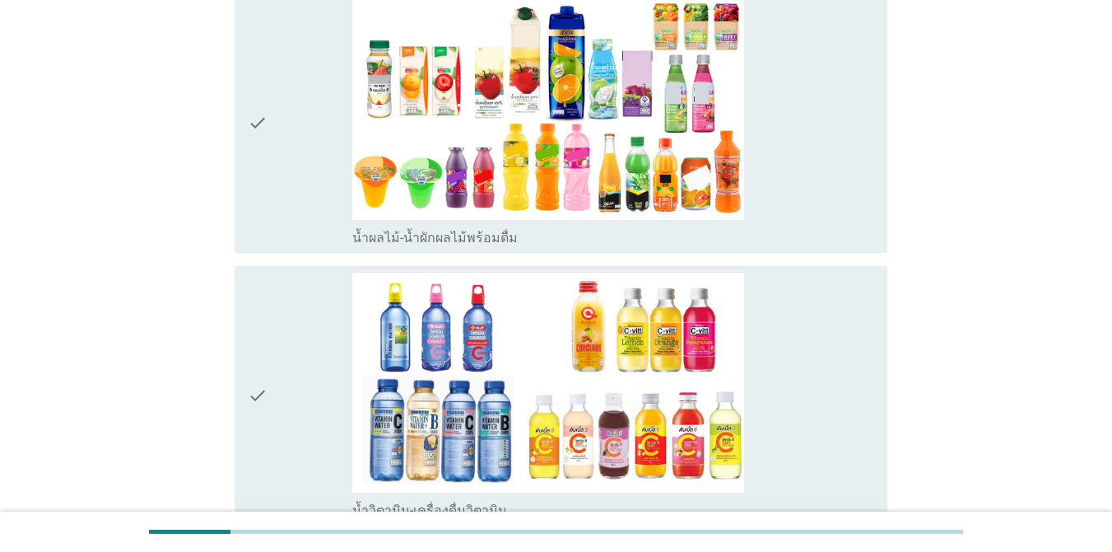
click at [266, 179] on icon "check" at bounding box center [258, 123] width 20 height 246
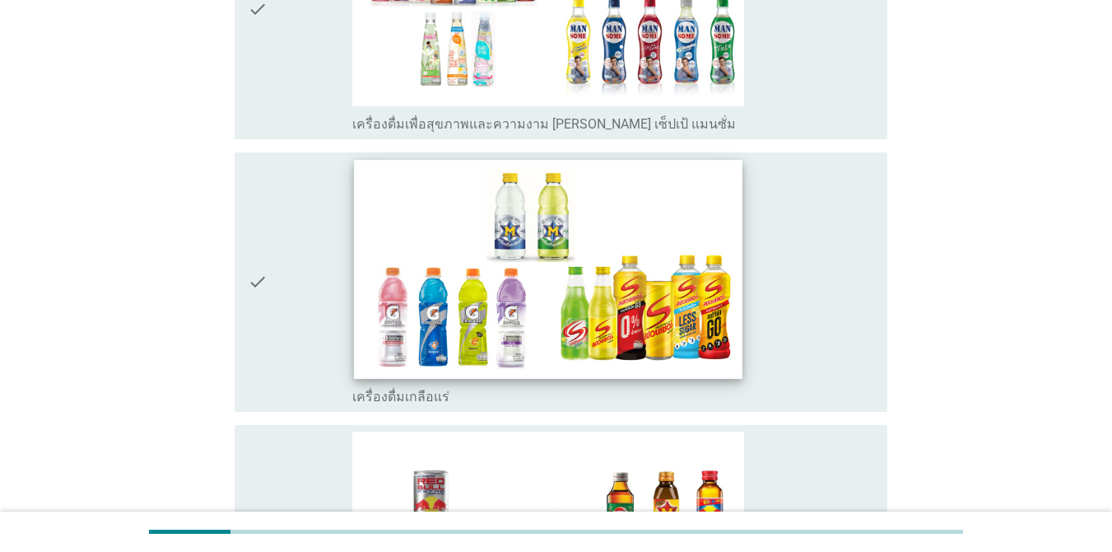
scroll to position [2552, 0]
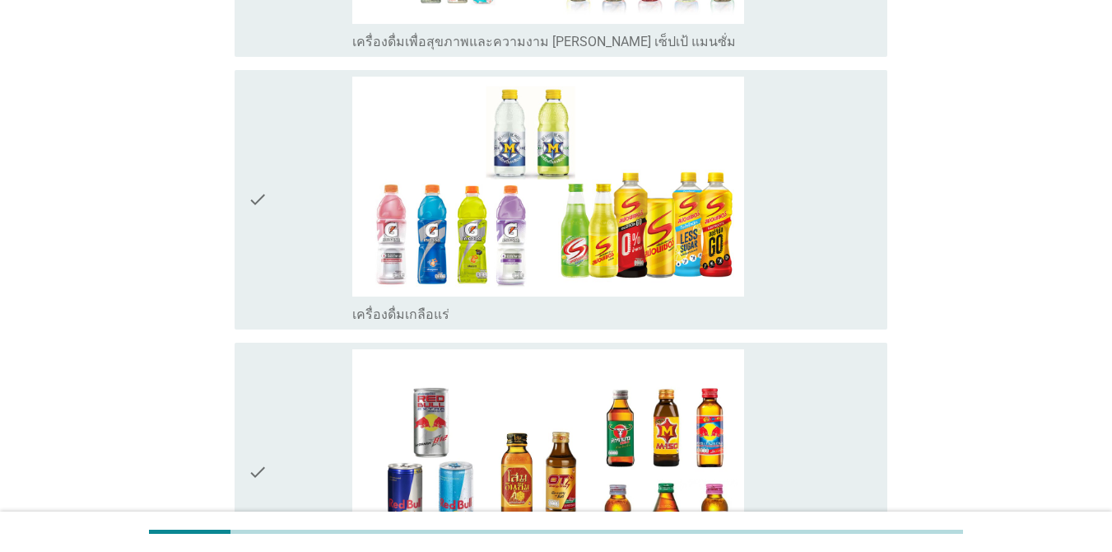
click at [262, 277] on icon "check" at bounding box center [258, 200] width 20 height 246
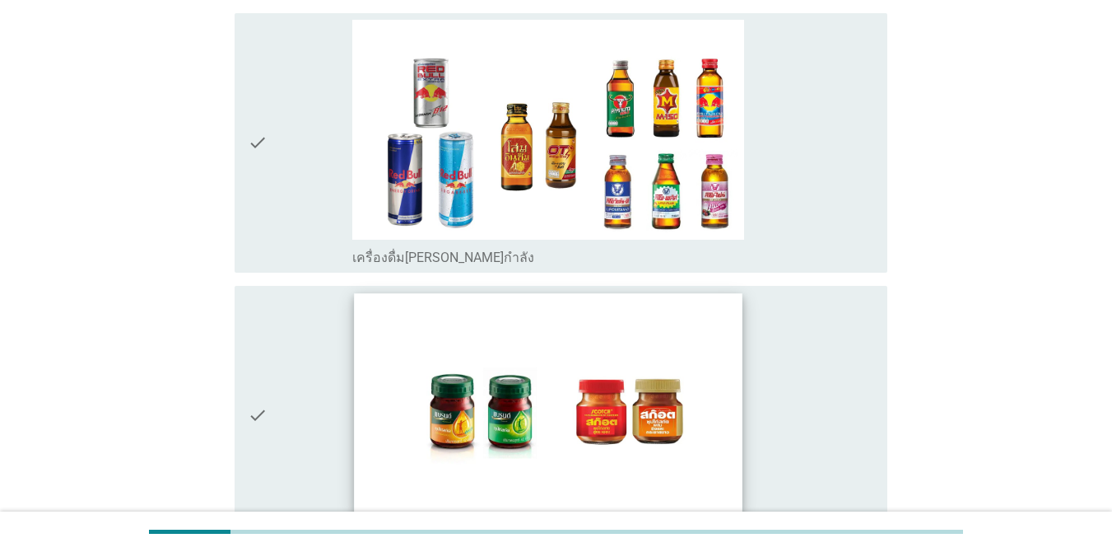
scroll to position [3113, 0]
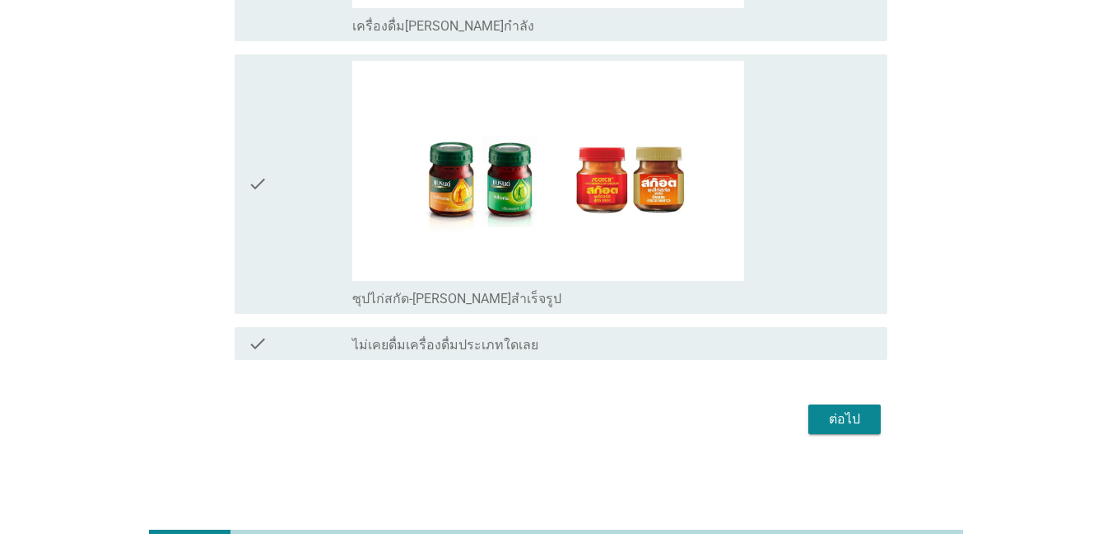
click at [810, 413] on div "ต่อไป" at bounding box center [845, 419] width 46 height 20
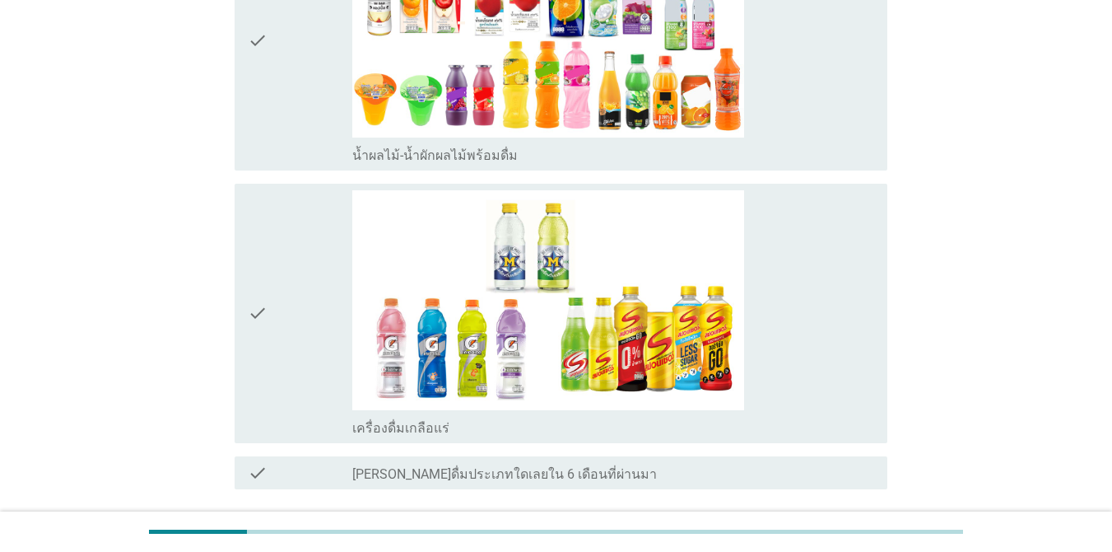
scroll to position [2023, 0]
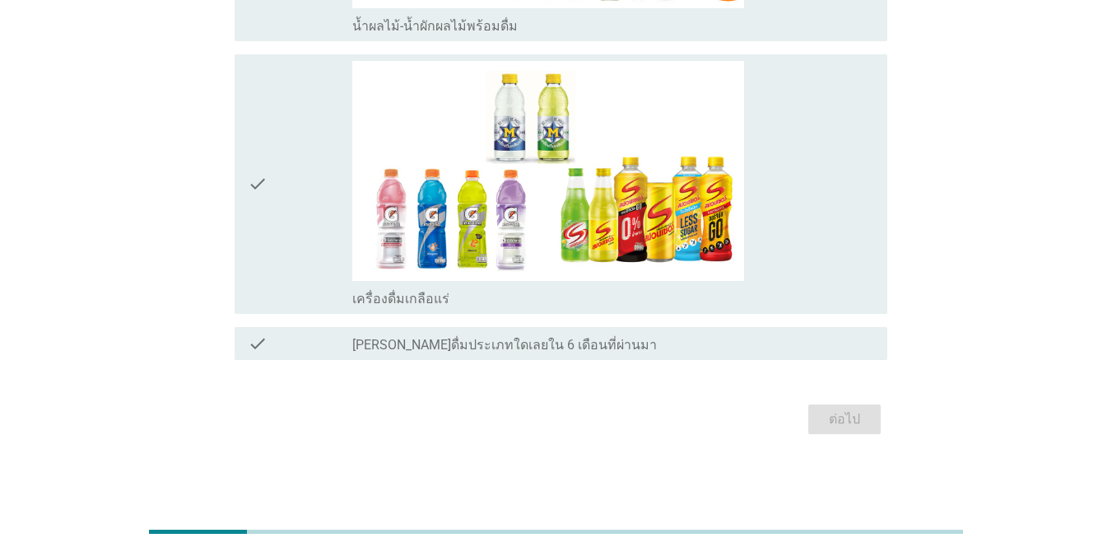
click at [678, 347] on div "check_box_outline_blank [PERSON_NAME]ดื่มประเภทใดเลยใน 6 เดือนที่ผ่านมา" at bounding box center [613, 343] width 522 height 20
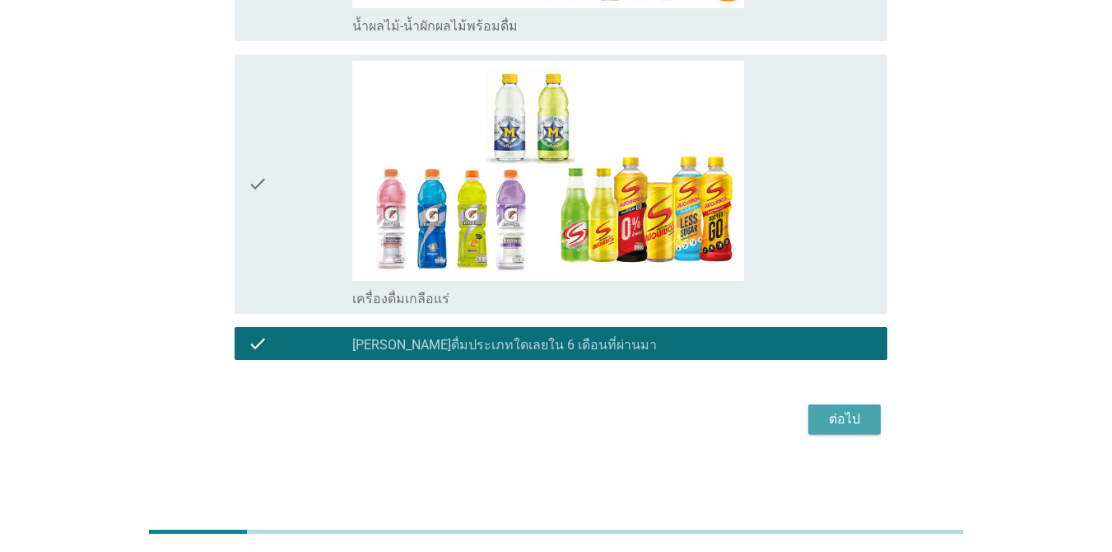
click at [810, 419] on div "ต่อไป" at bounding box center [845, 419] width 46 height 20
